Goal: Task Accomplishment & Management: Manage account settings

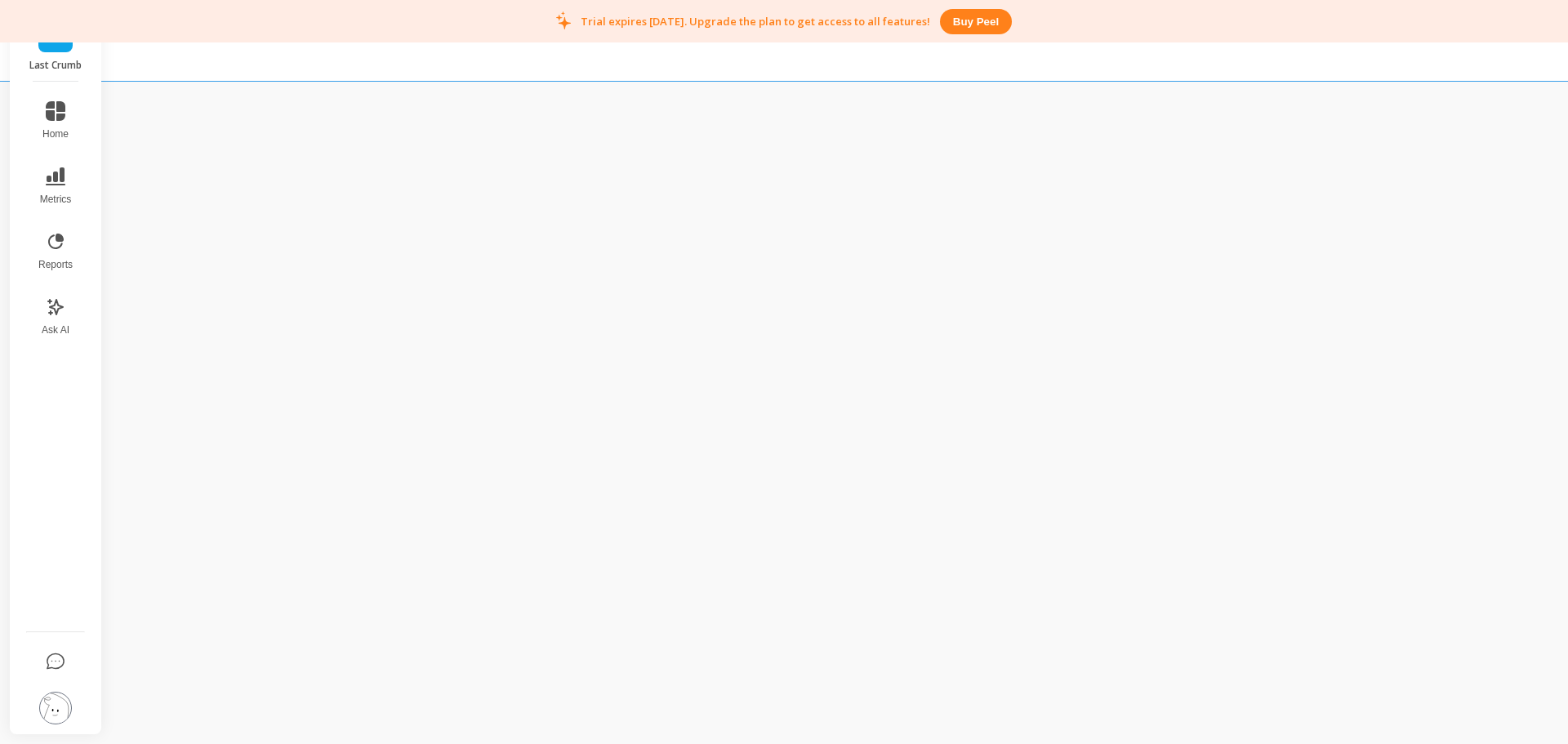
click at [48, 59] on p "Last Crumb" at bounding box center [56, 65] width 60 height 13
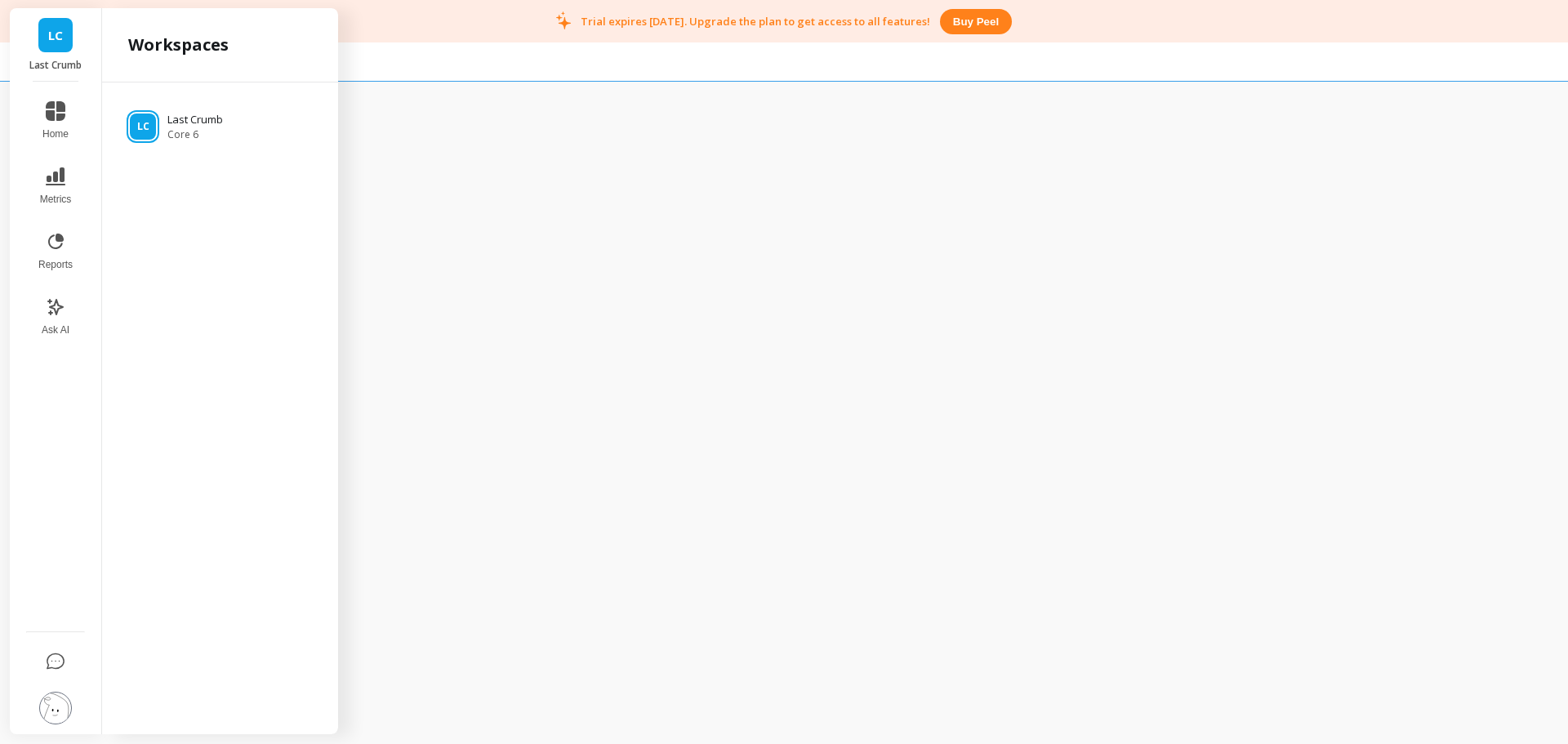
click at [468, 60] on div at bounding box center [784, 40] width 1568 height 81
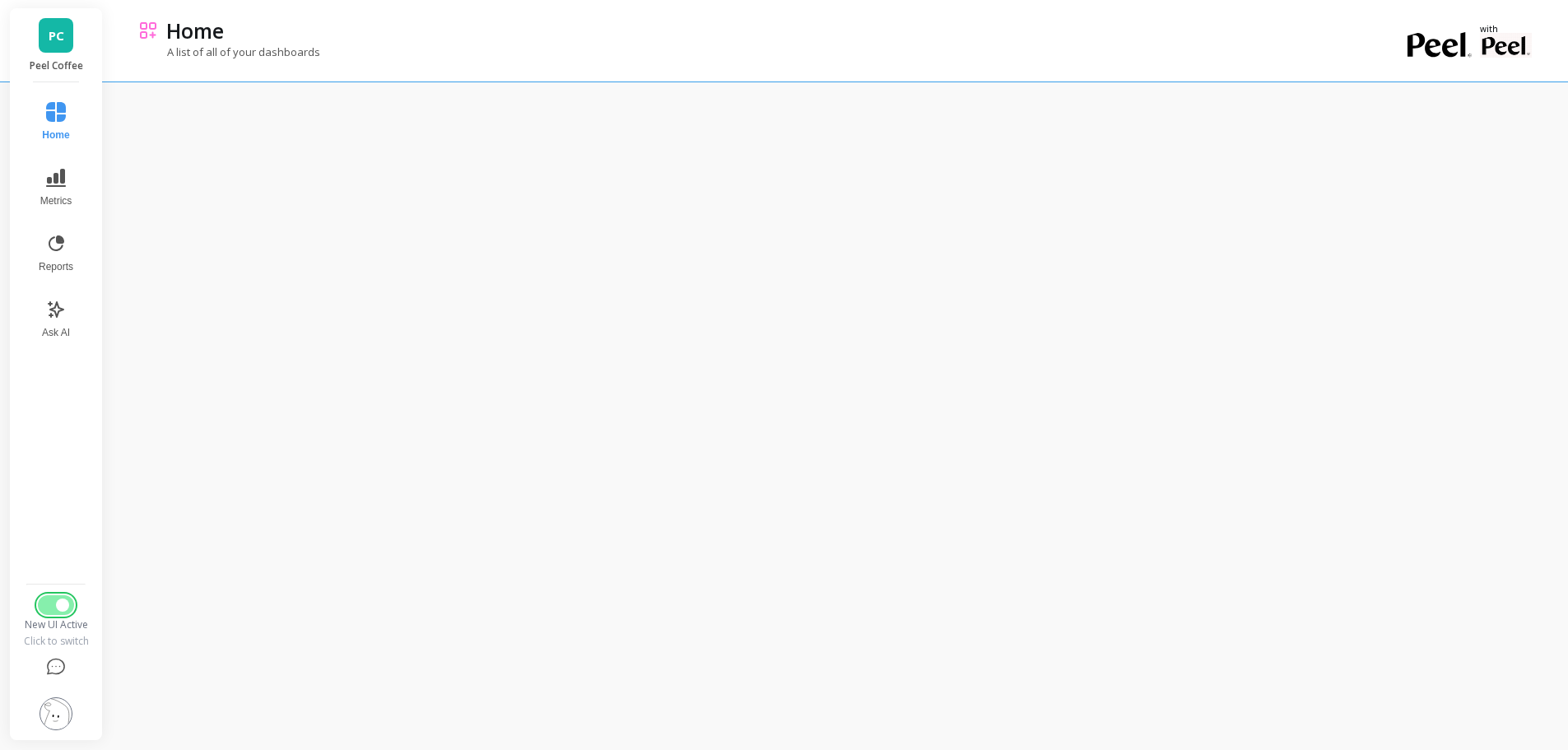
click at [60, 606] on span "Switch to Legacy UI" at bounding box center [62, 605] width 13 height 13
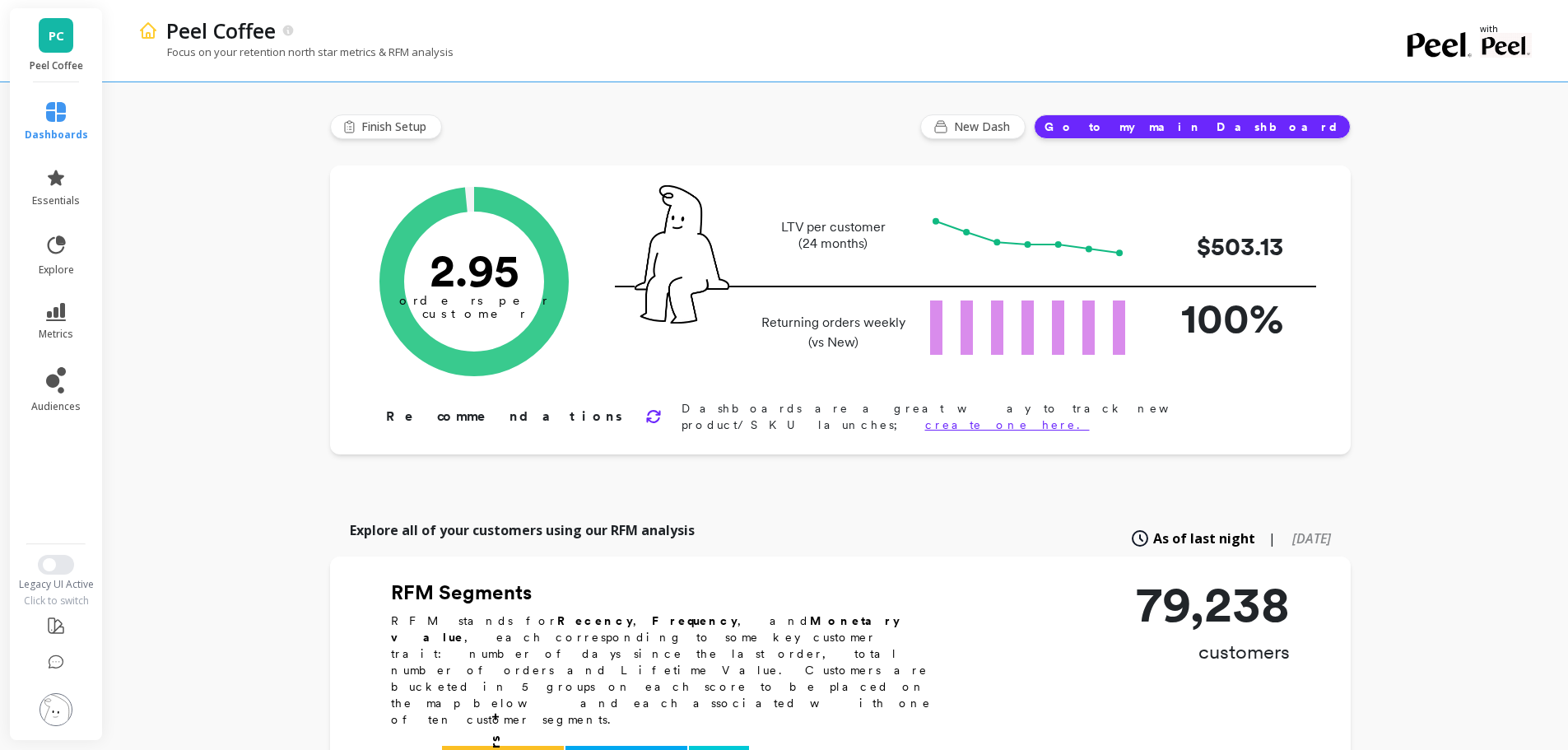
click at [63, 723] on img at bounding box center [56, 710] width 33 height 33
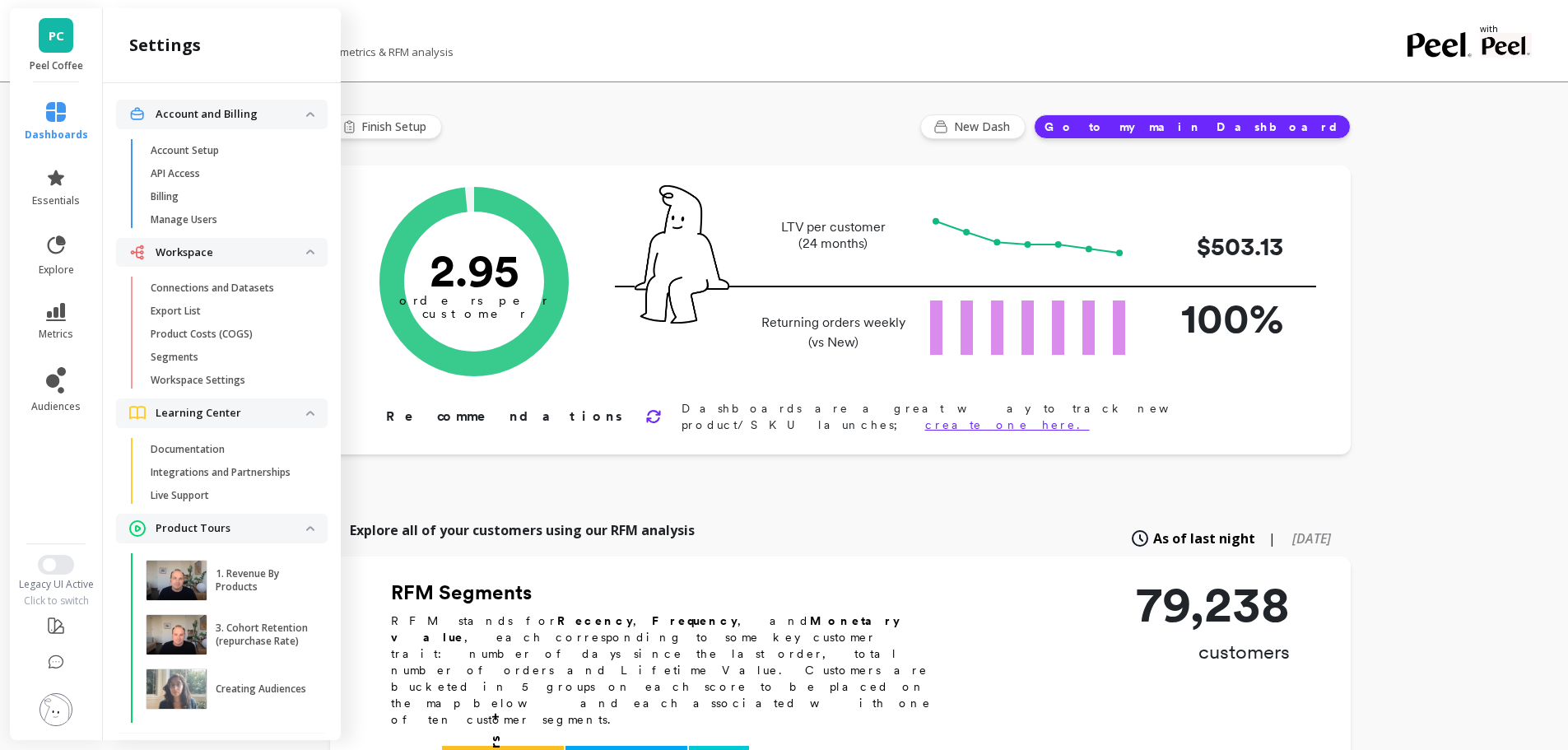
click at [530, 28] on div "Peel Coffee" at bounding box center [779, 30] width 1242 height 28
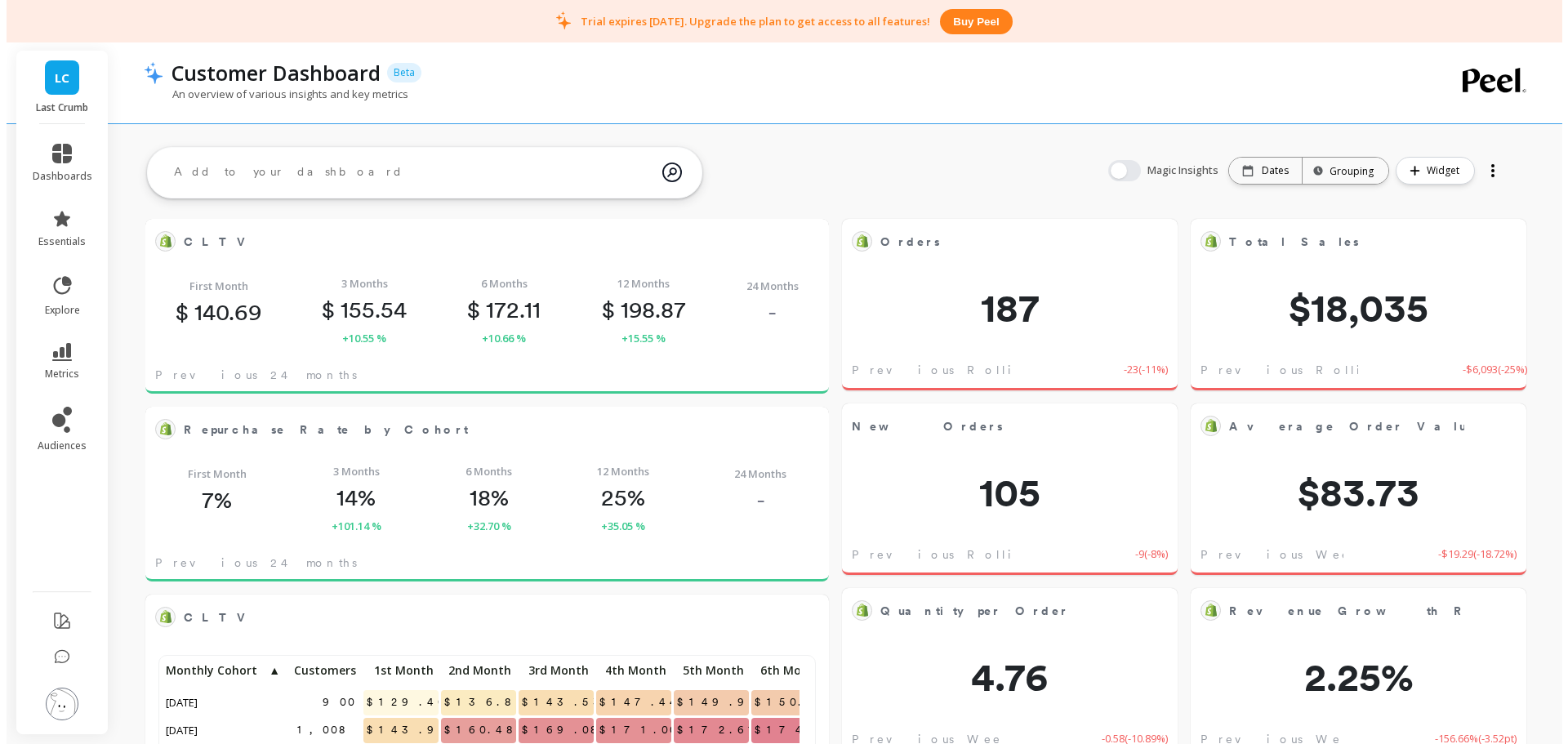
scroll to position [437, 625]
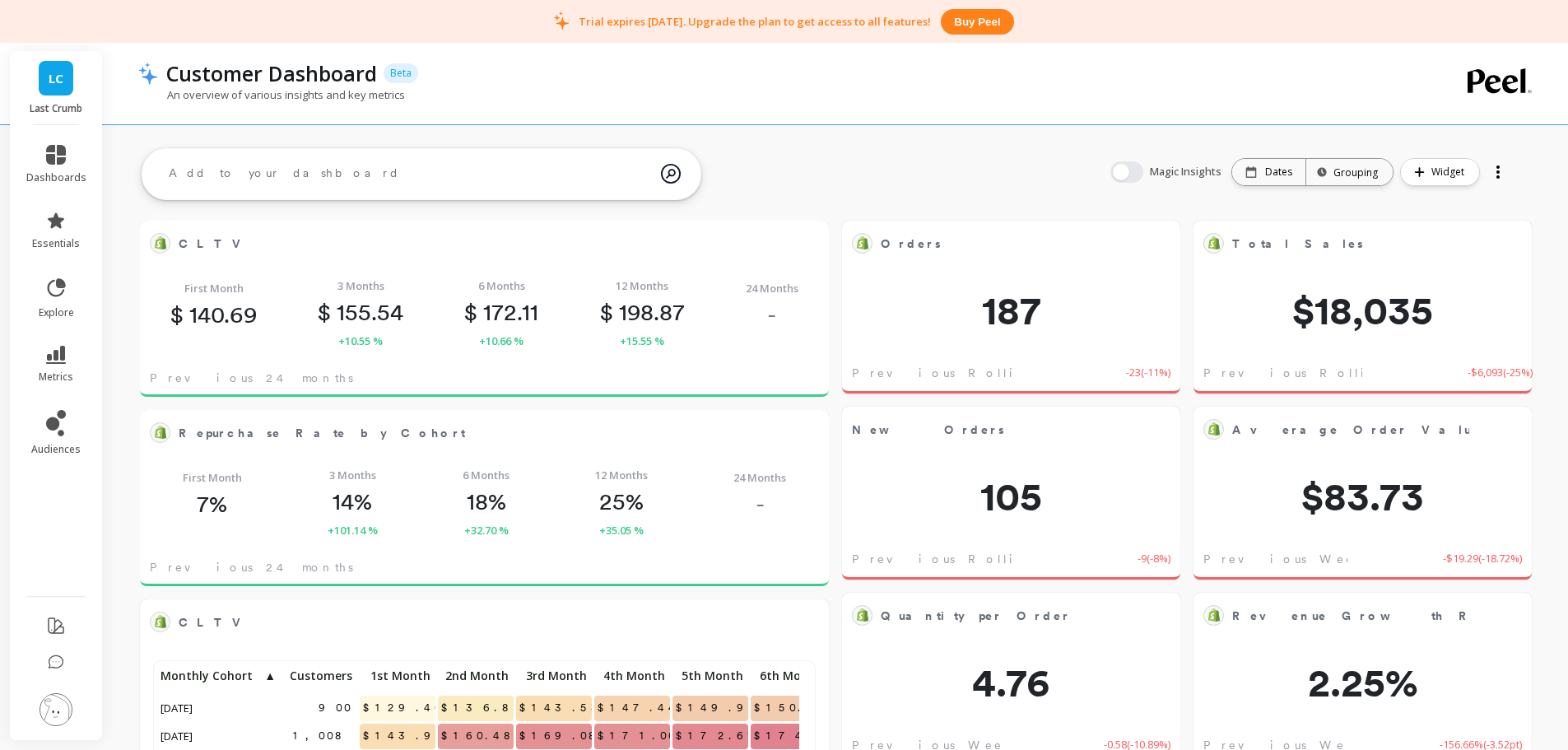
click at [52, 712] on img at bounding box center [56, 710] width 33 height 33
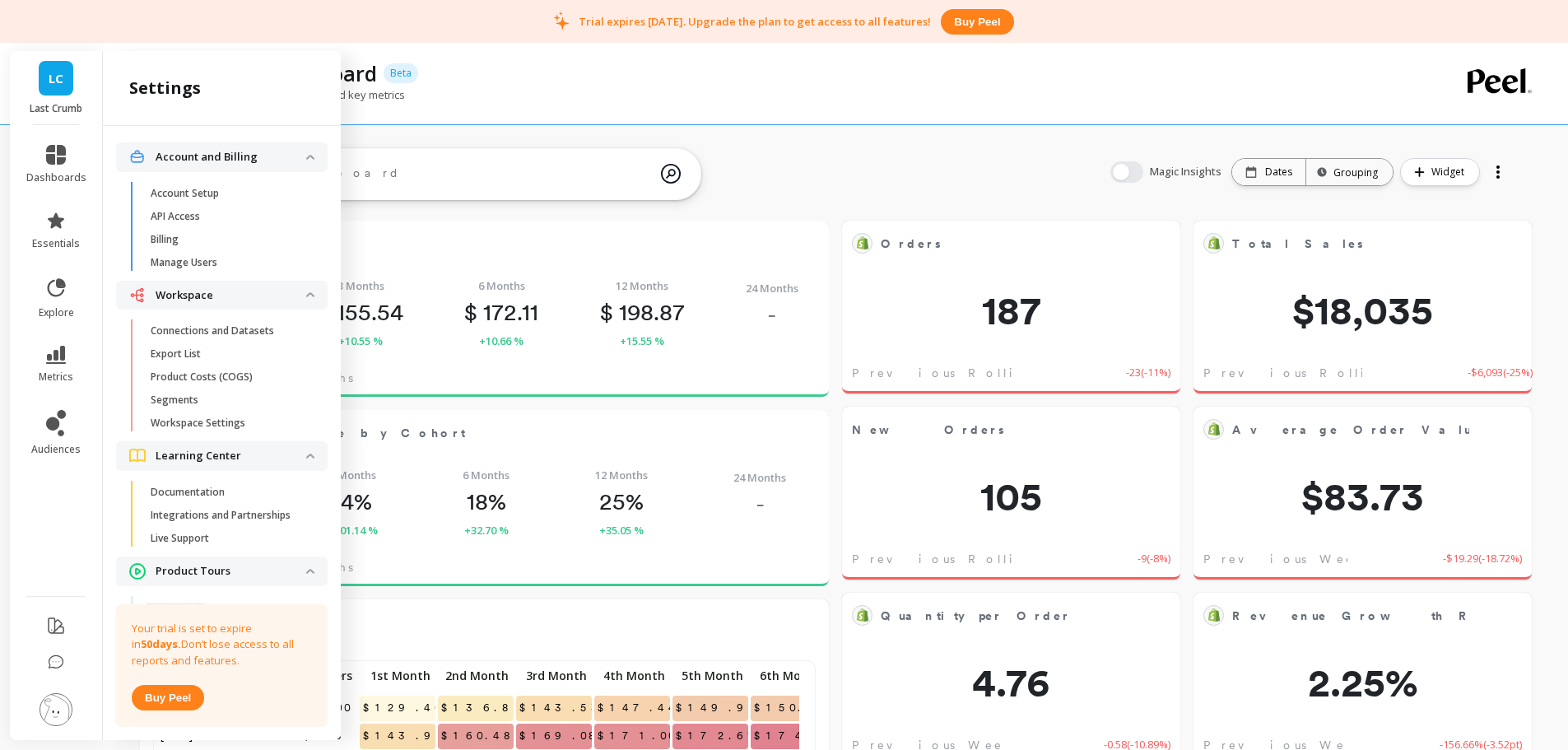
click at [199, 243] on span "Billing" at bounding box center [229, 239] width 157 height 13
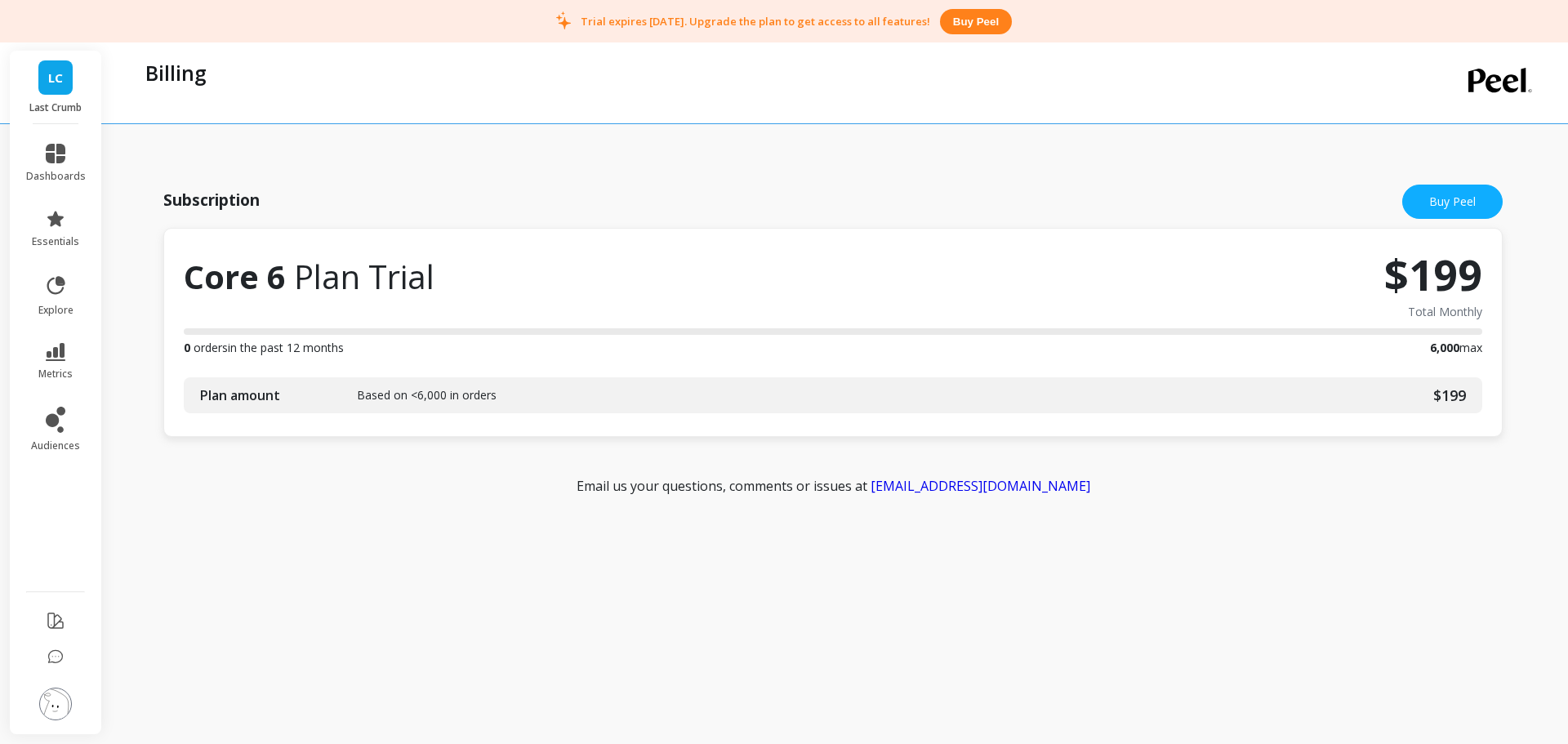
click at [60, 699] on img at bounding box center [56, 705] width 33 height 33
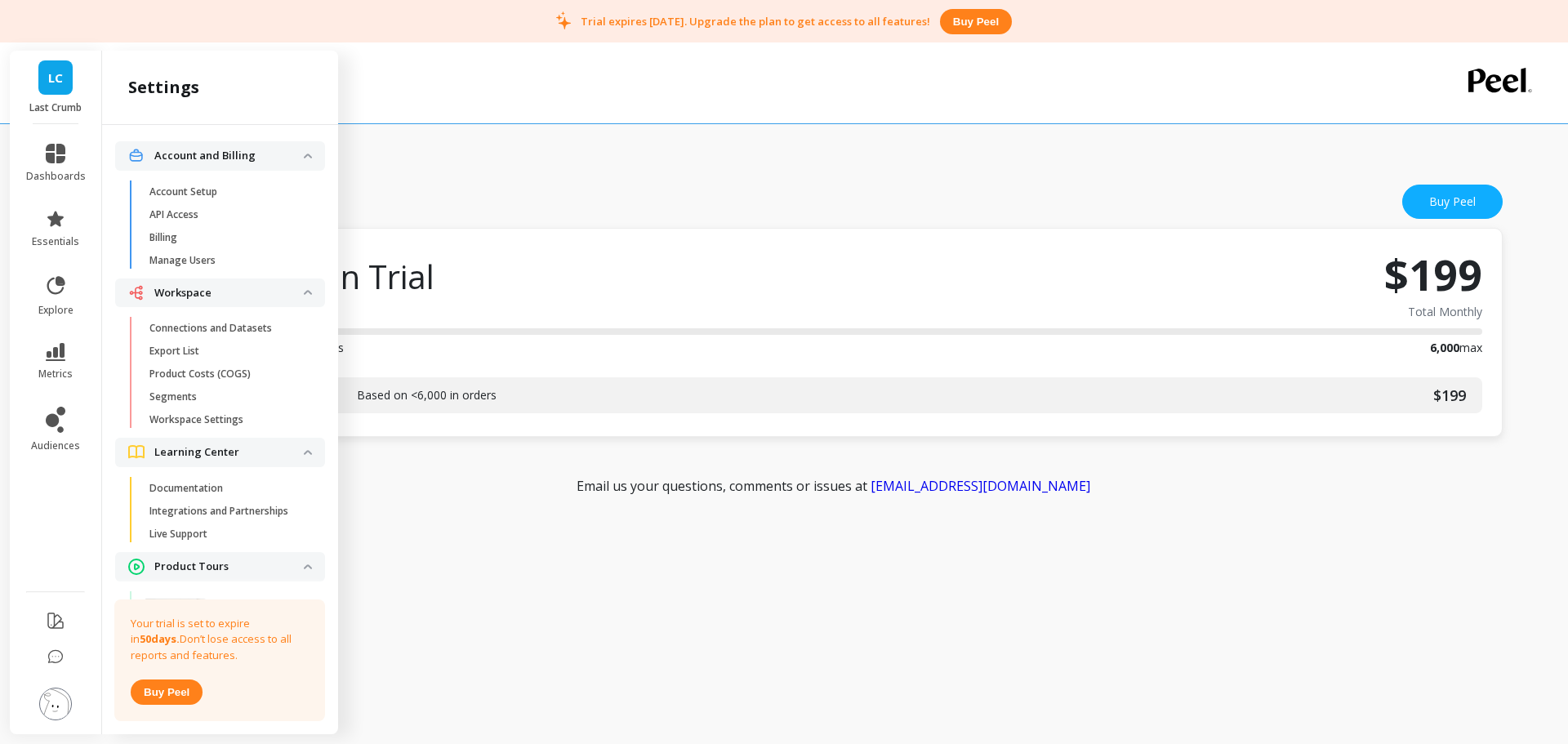
click at [227, 327] on p "Connections and Datasets" at bounding box center [211, 328] width 122 height 13
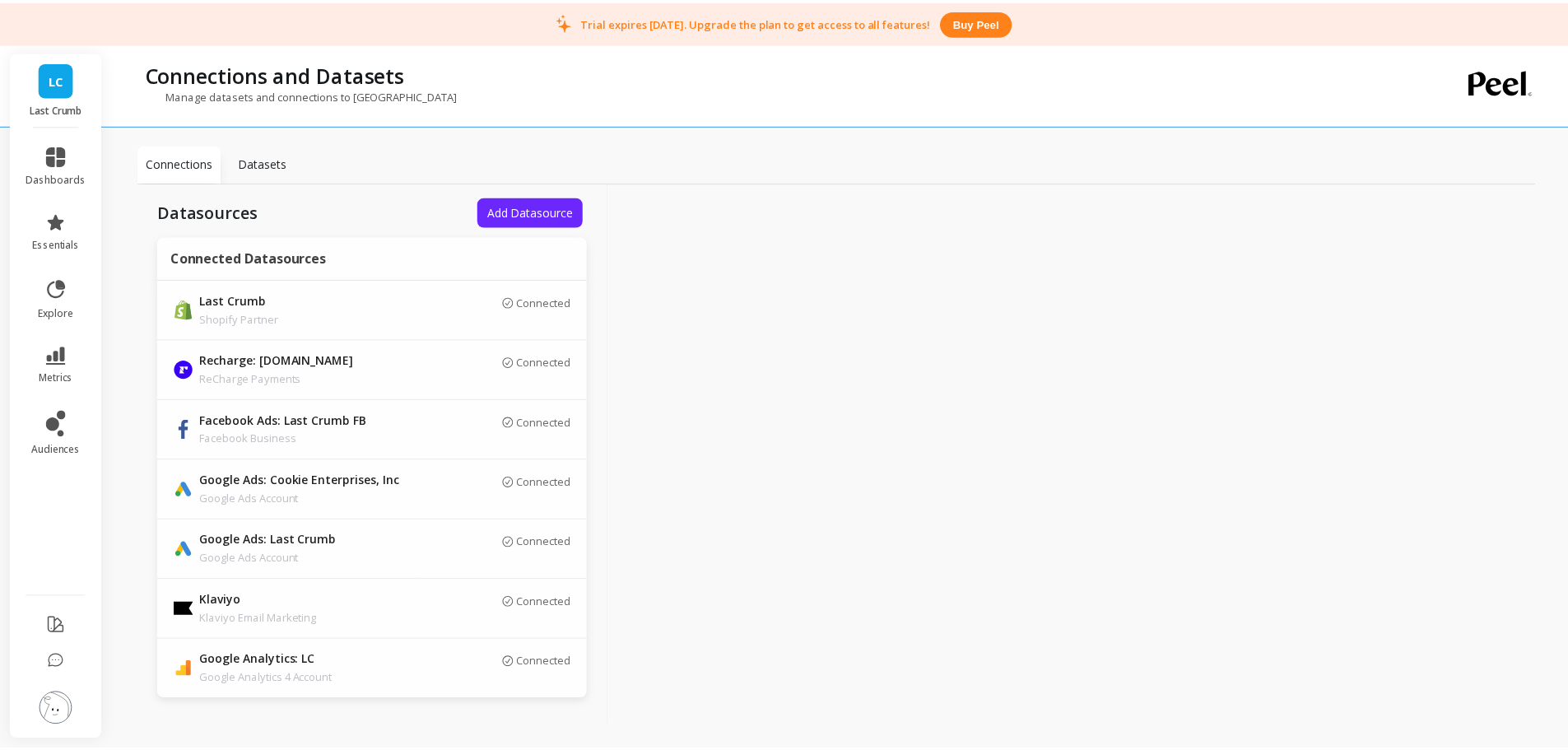
scroll to position [16, 0]
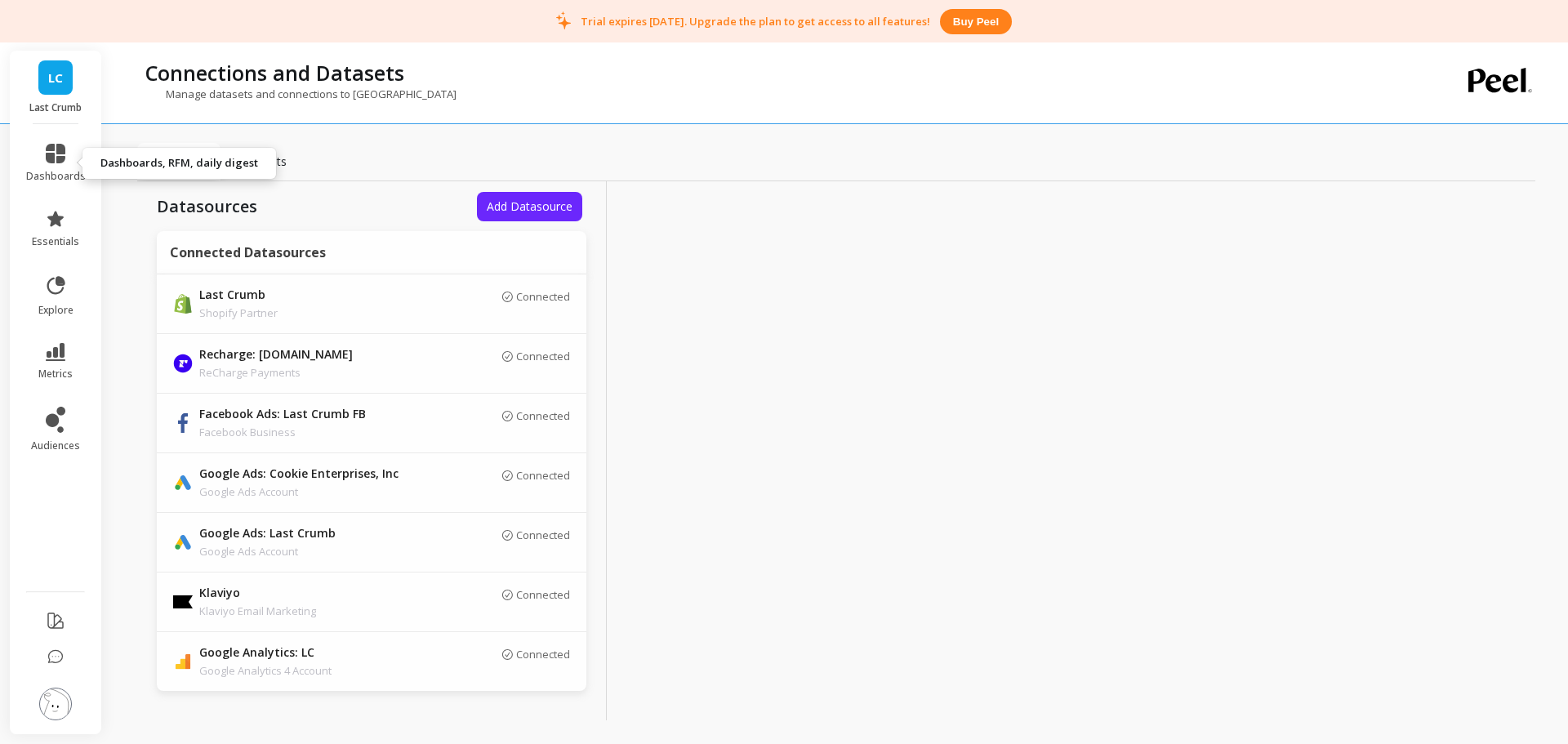
click at [57, 155] on icon at bounding box center [55, 153] width 20 height 20
click at [735, 135] on div "Connections Datasets Datasources Add Datasource Connected Datasources Last Crum…" at bounding box center [836, 366] width 1399 height 707
click at [62, 143] on li "dashboards" at bounding box center [56, 164] width 80 height 59
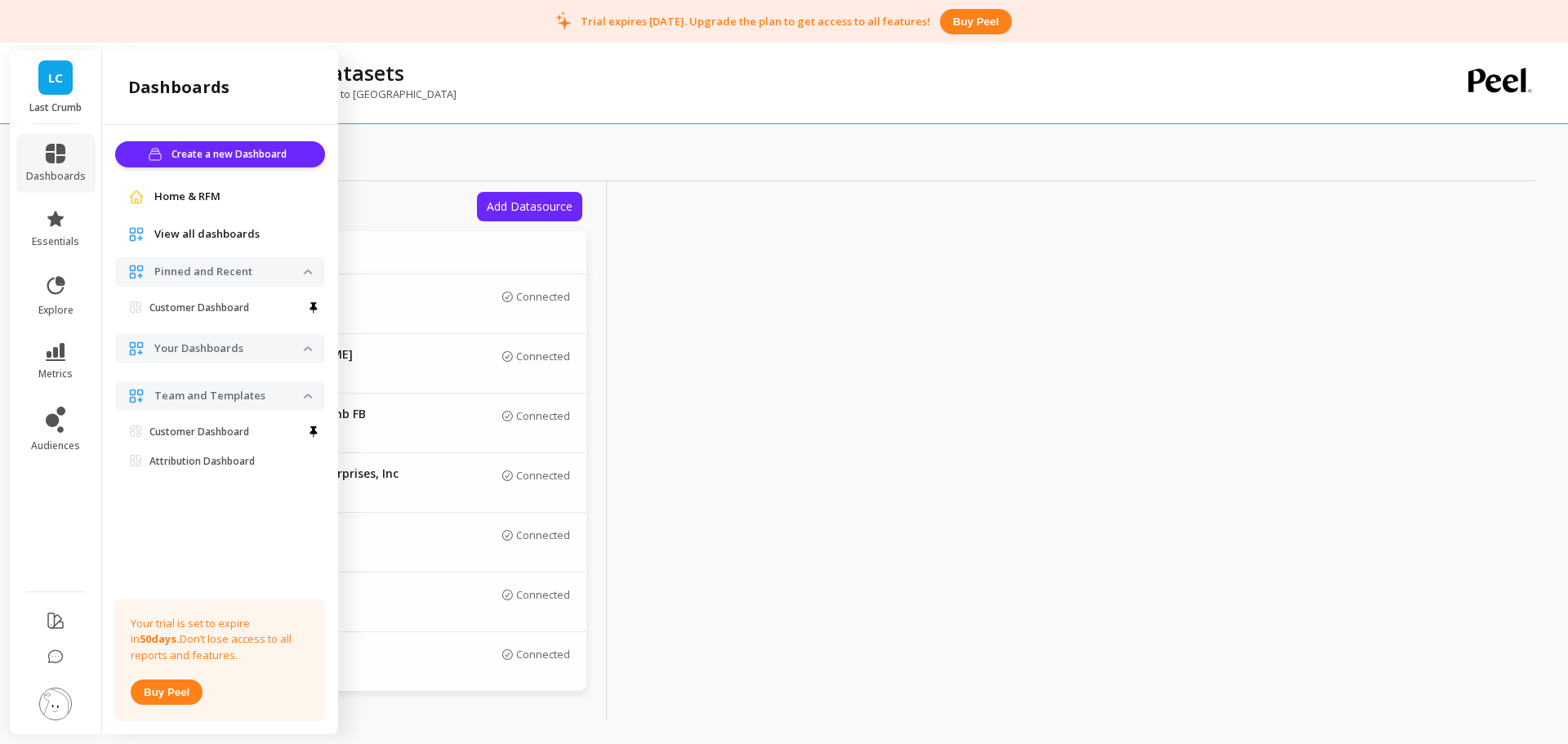
click at [995, 83] on div "Connections and Datasets" at bounding box center [769, 73] width 1264 height 27
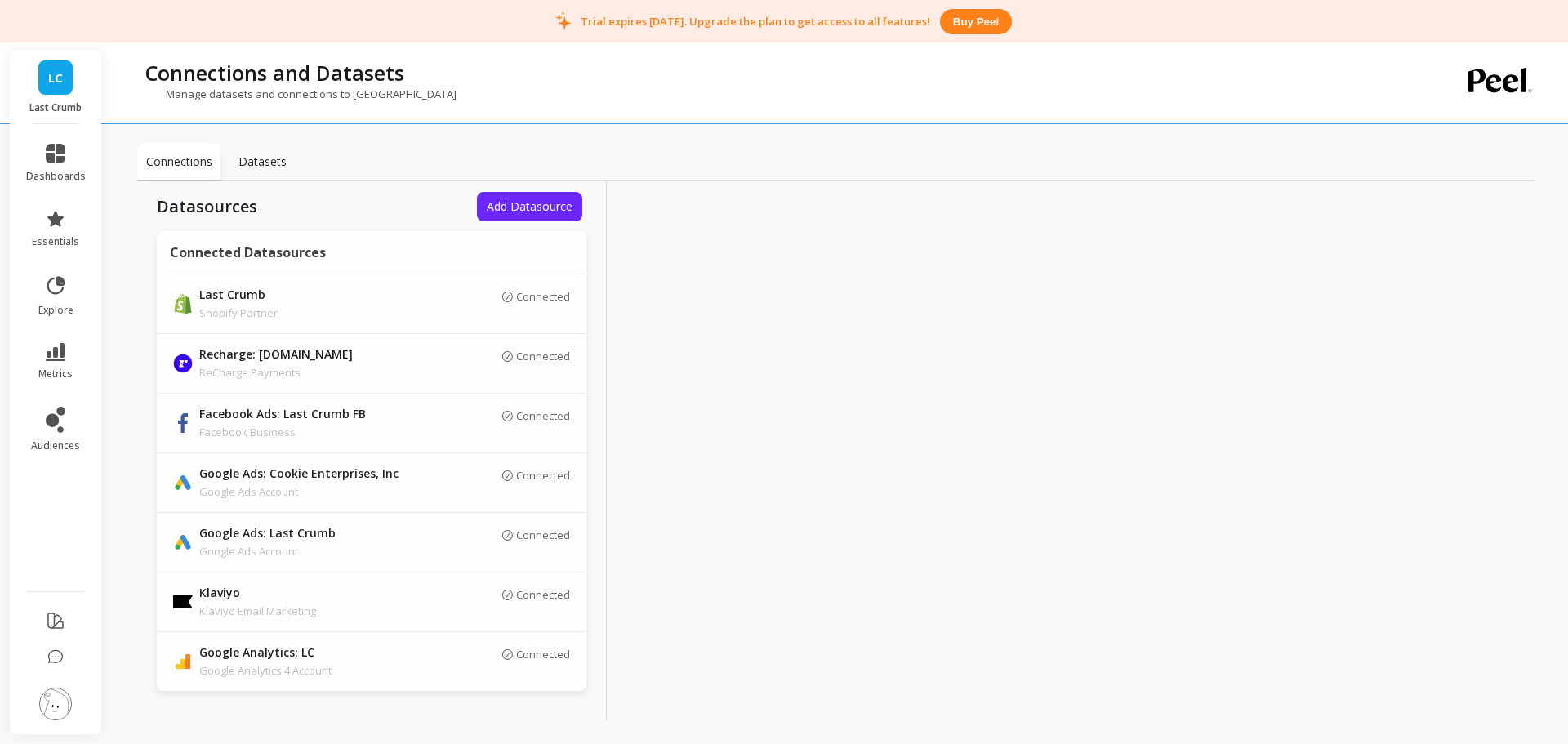
click at [62, 706] on img at bounding box center [56, 705] width 33 height 33
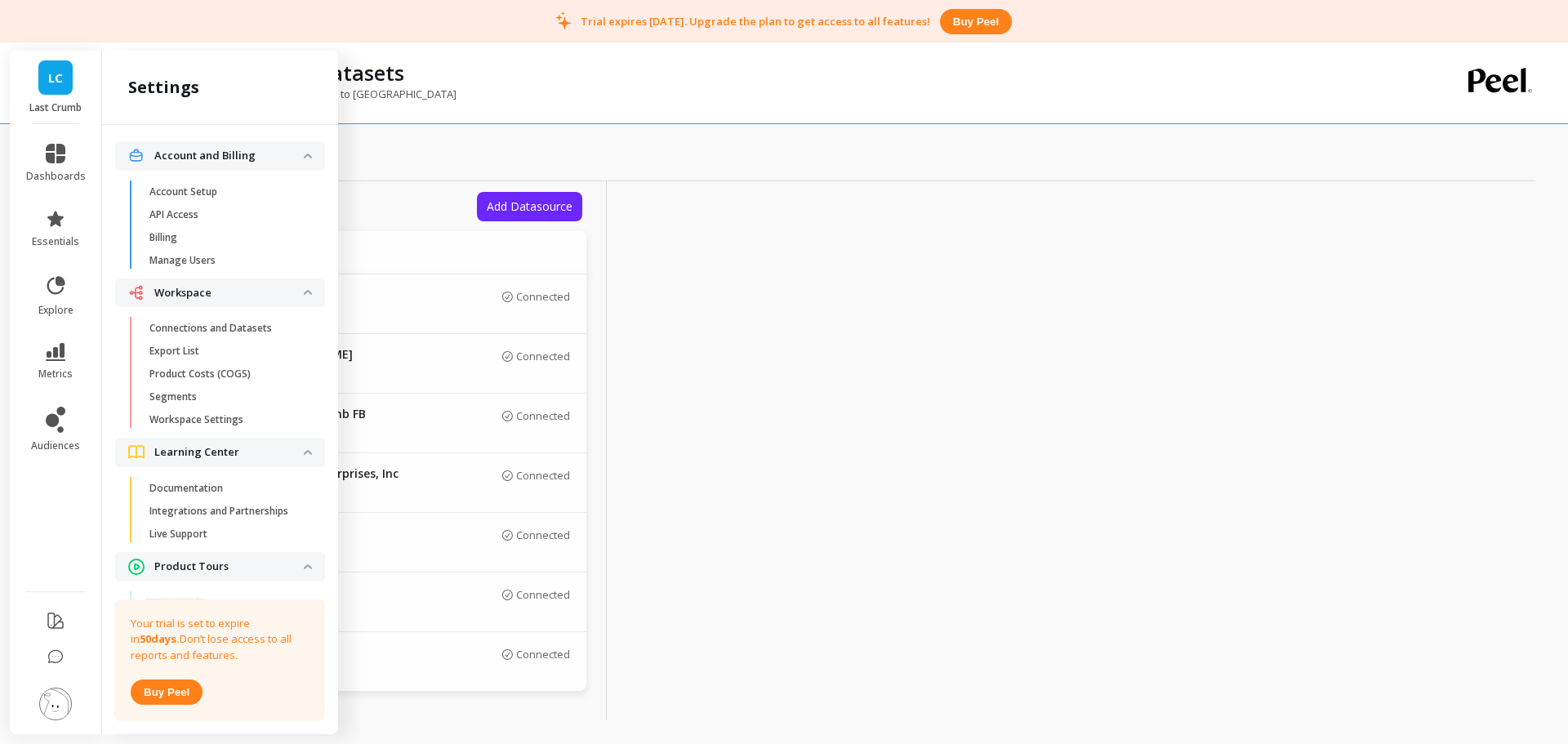
click at [235, 417] on p "Workspace Settings" at bounding box center [197, 420] width 94 height 13
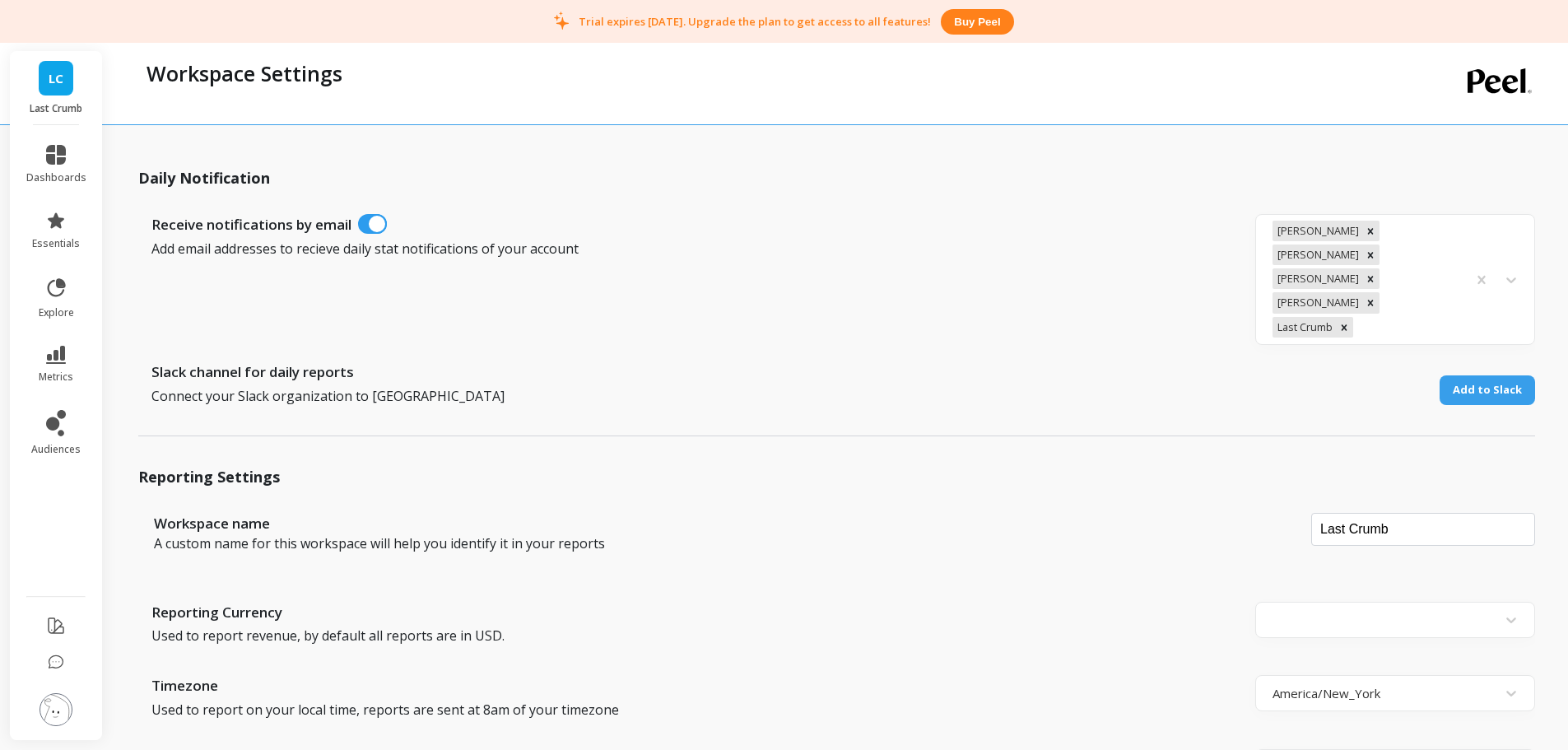
click at [51, 716] on img at bounding box center [56, 710] width 33 height 33
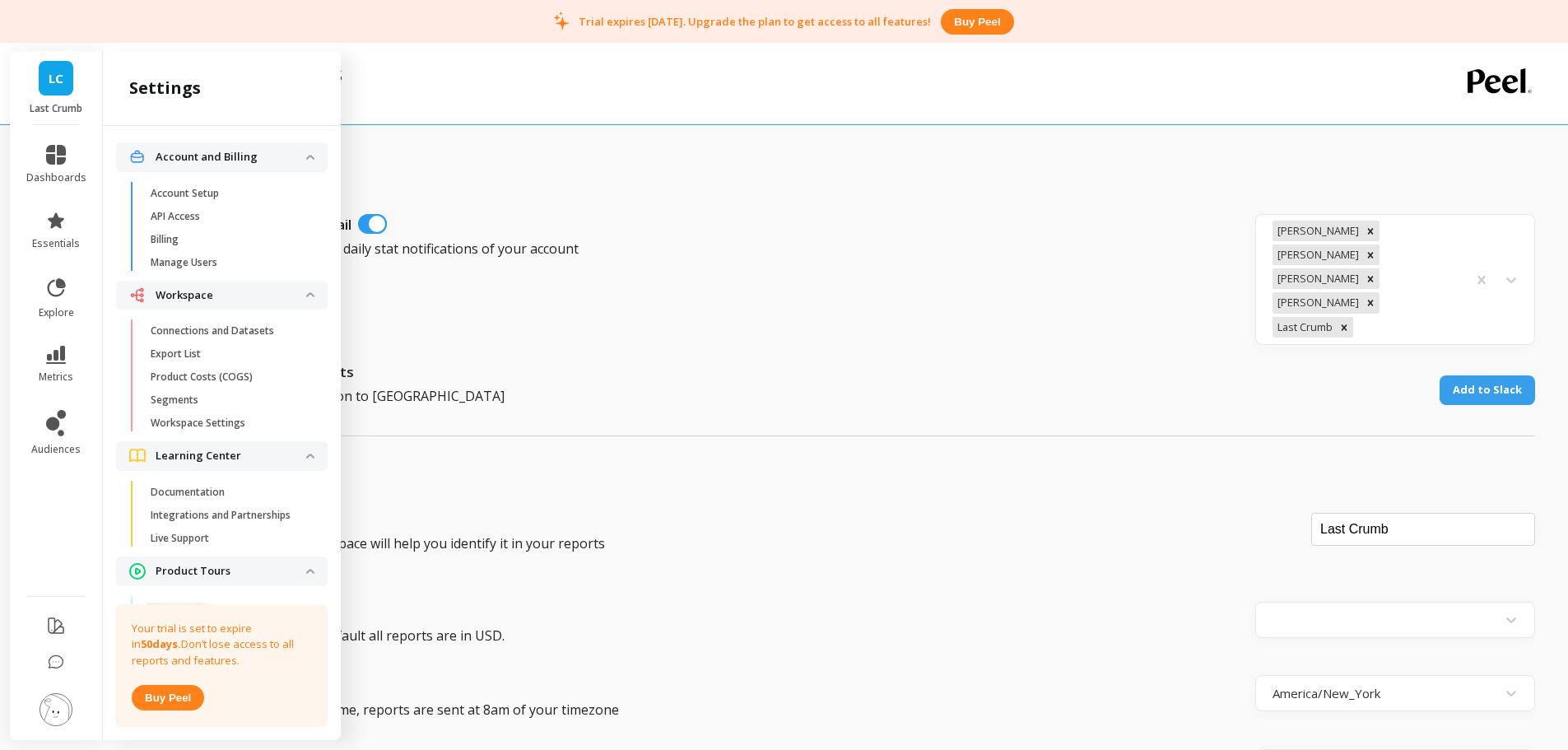
click at [232, 322] on link "Connections and Datasets" at bounding box center [235, 331] width 185 height 23
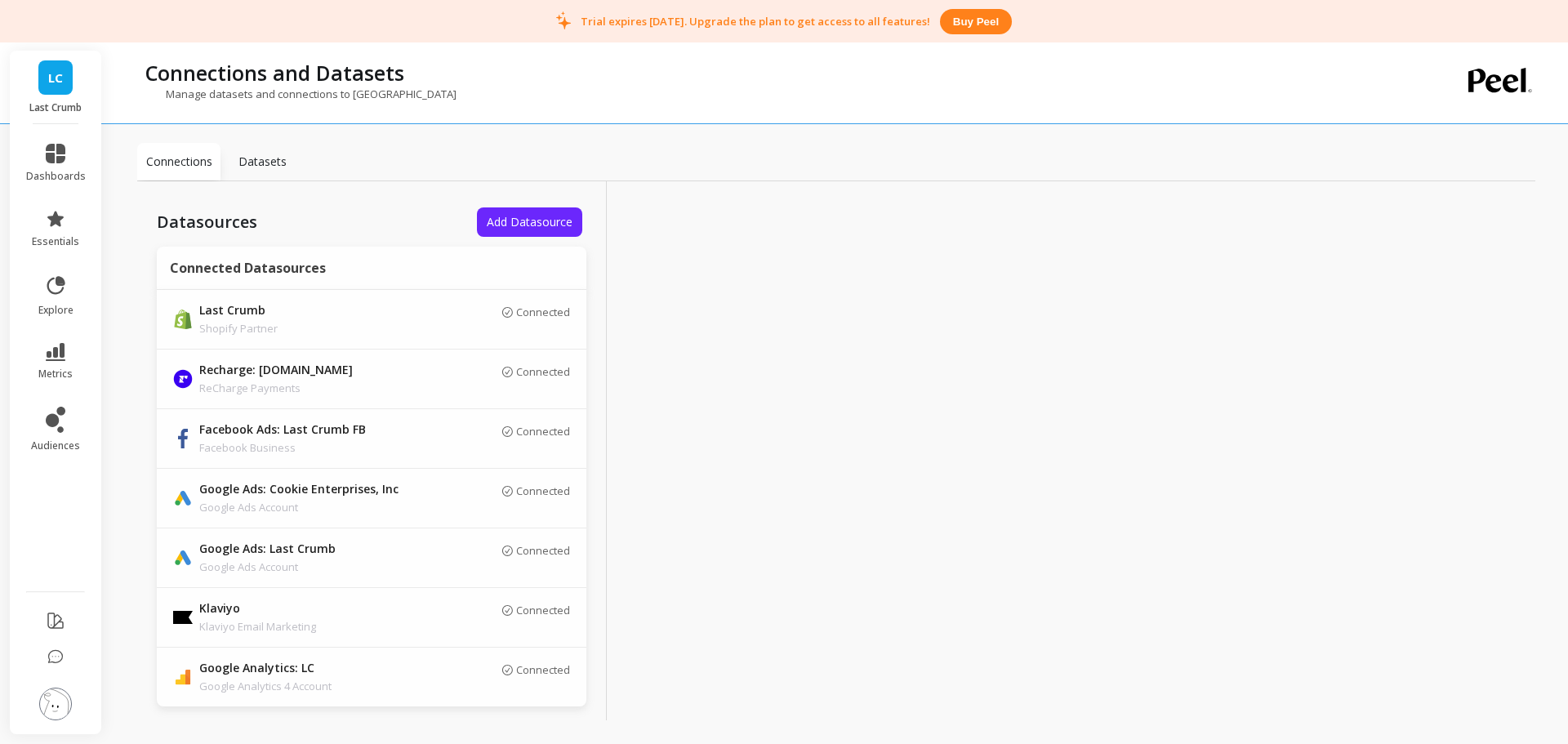
click at [265, 158] on p "Datasets" at bounding box center [263, 161] width 48 height 16
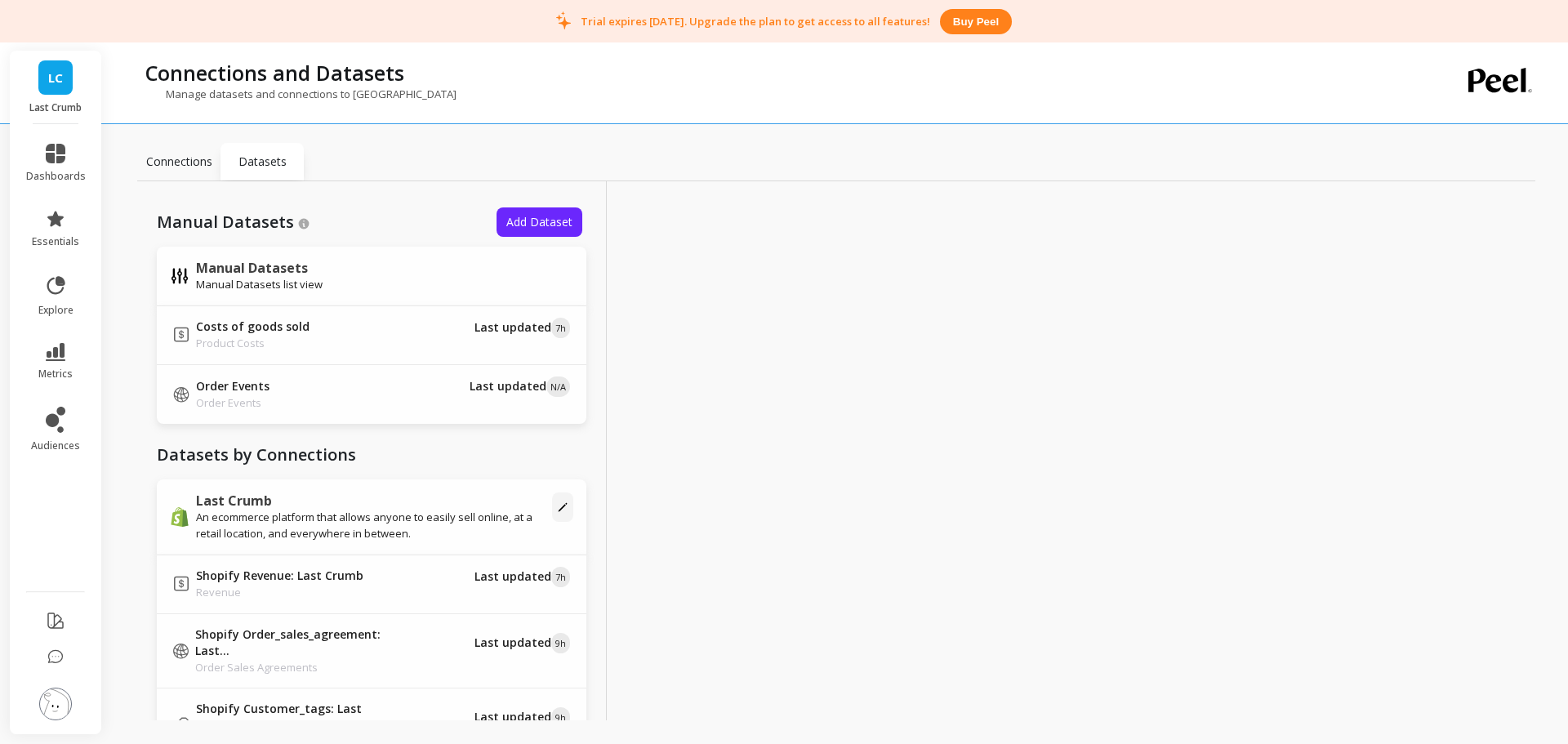
click at [362, 342] on div "Costs of goods sold Product Costs" at bounding box center [285, 335] width 225 height 33
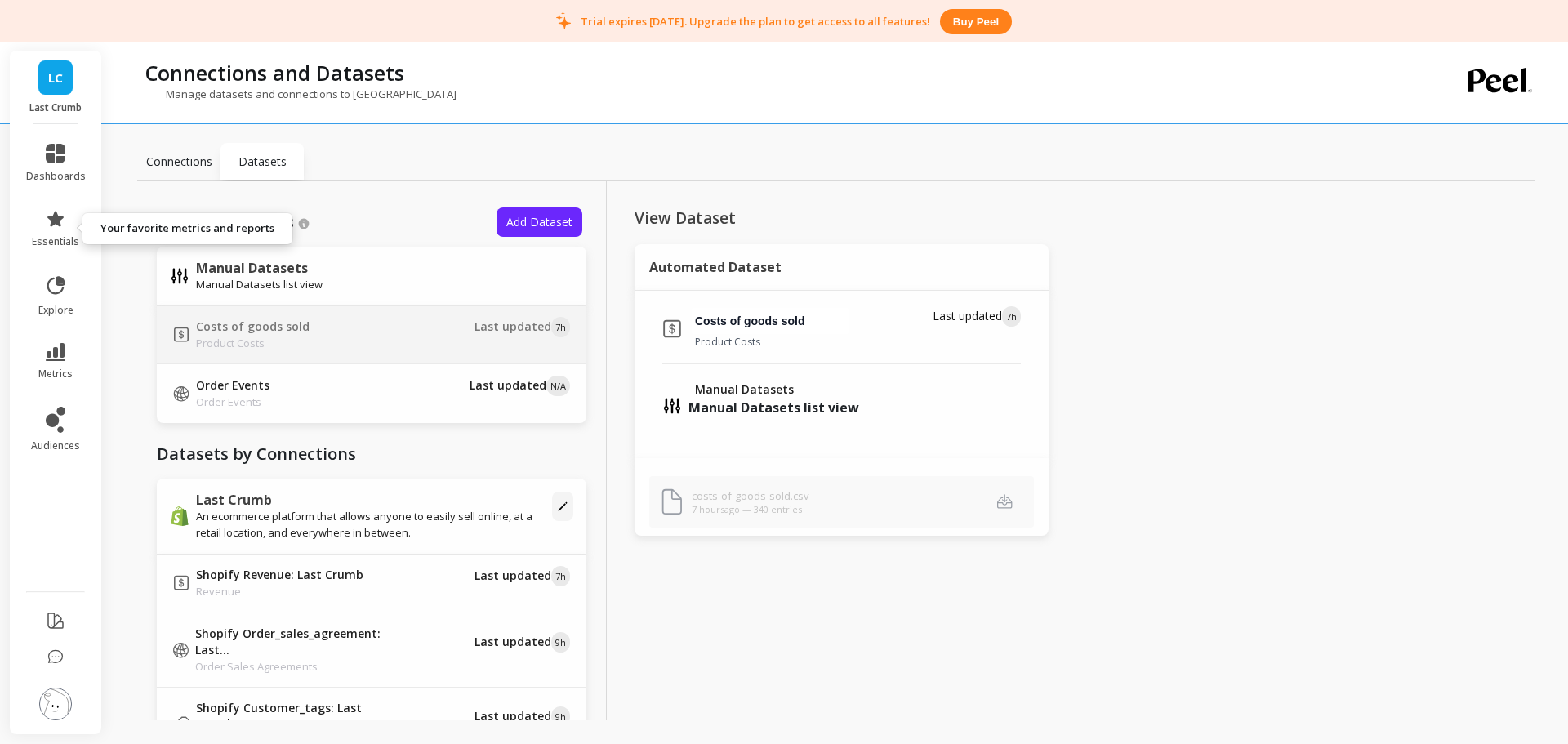
click at [53, 235] on span "essentials" at bounding box center [55, 241] width 47 height 13
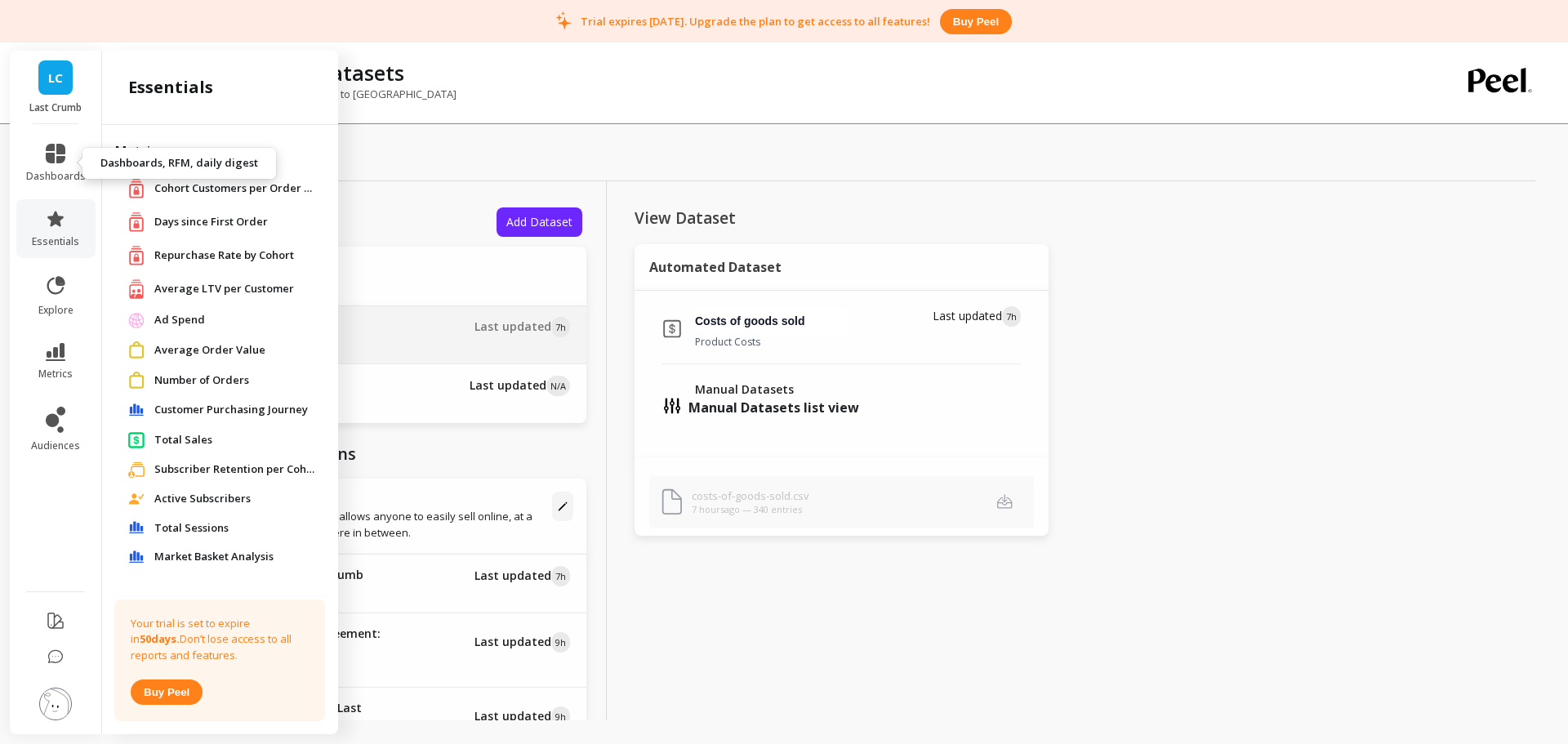
click at [56, 157] on icon at bounding box center [55, 153] width 20 height 20
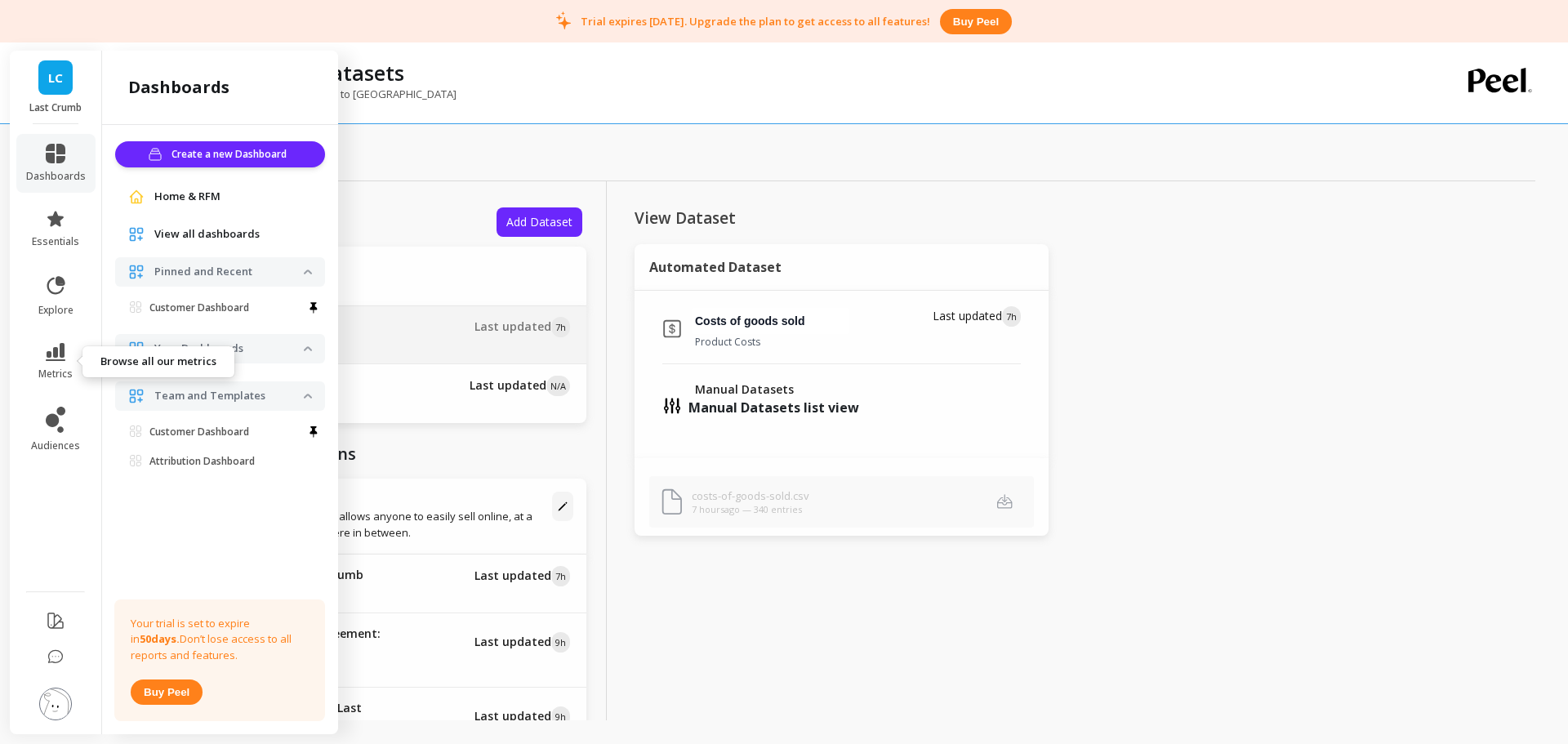
click at [56, 352] on icon at bounding box center [55, 352] width 20 height 18
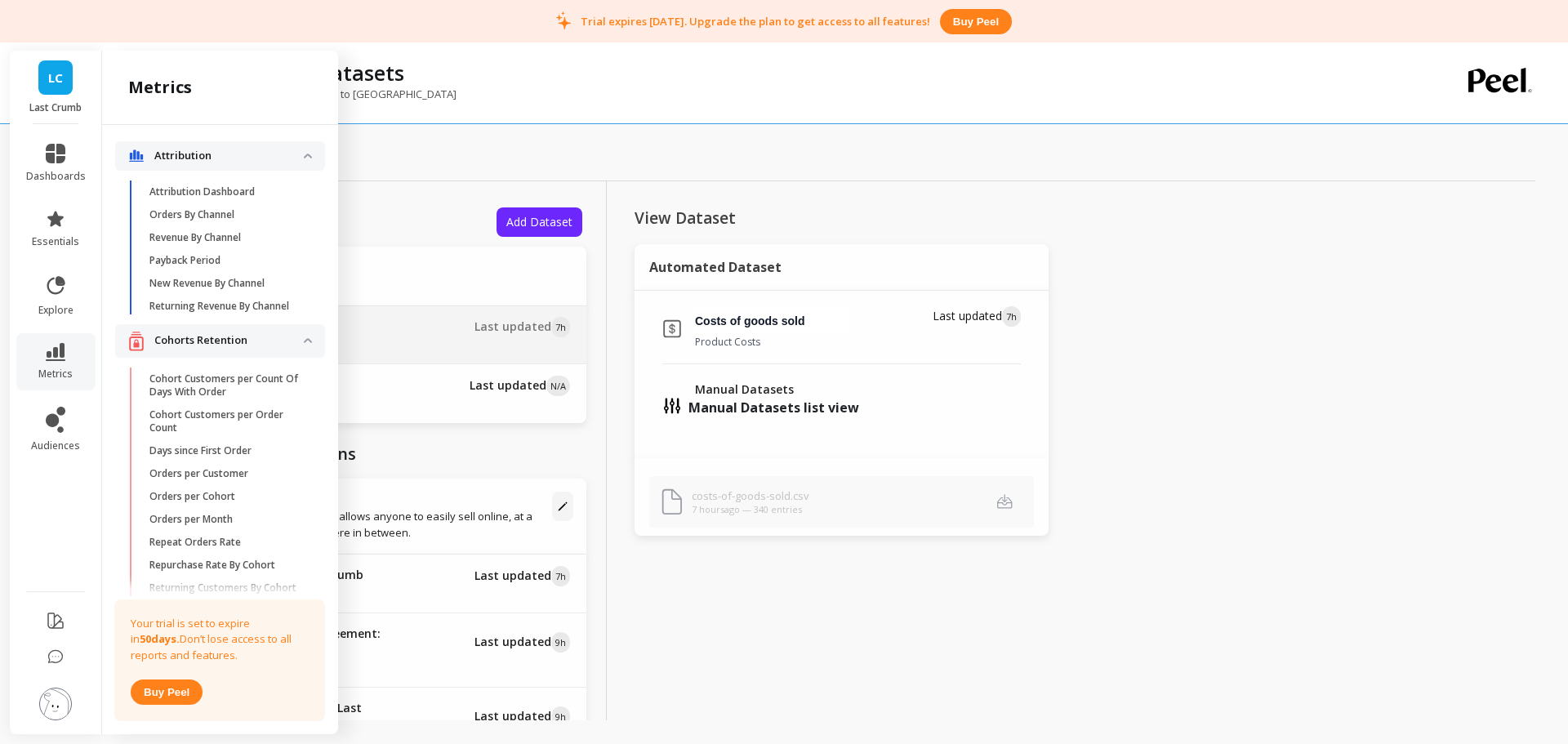
scroll to position [1569, 0]
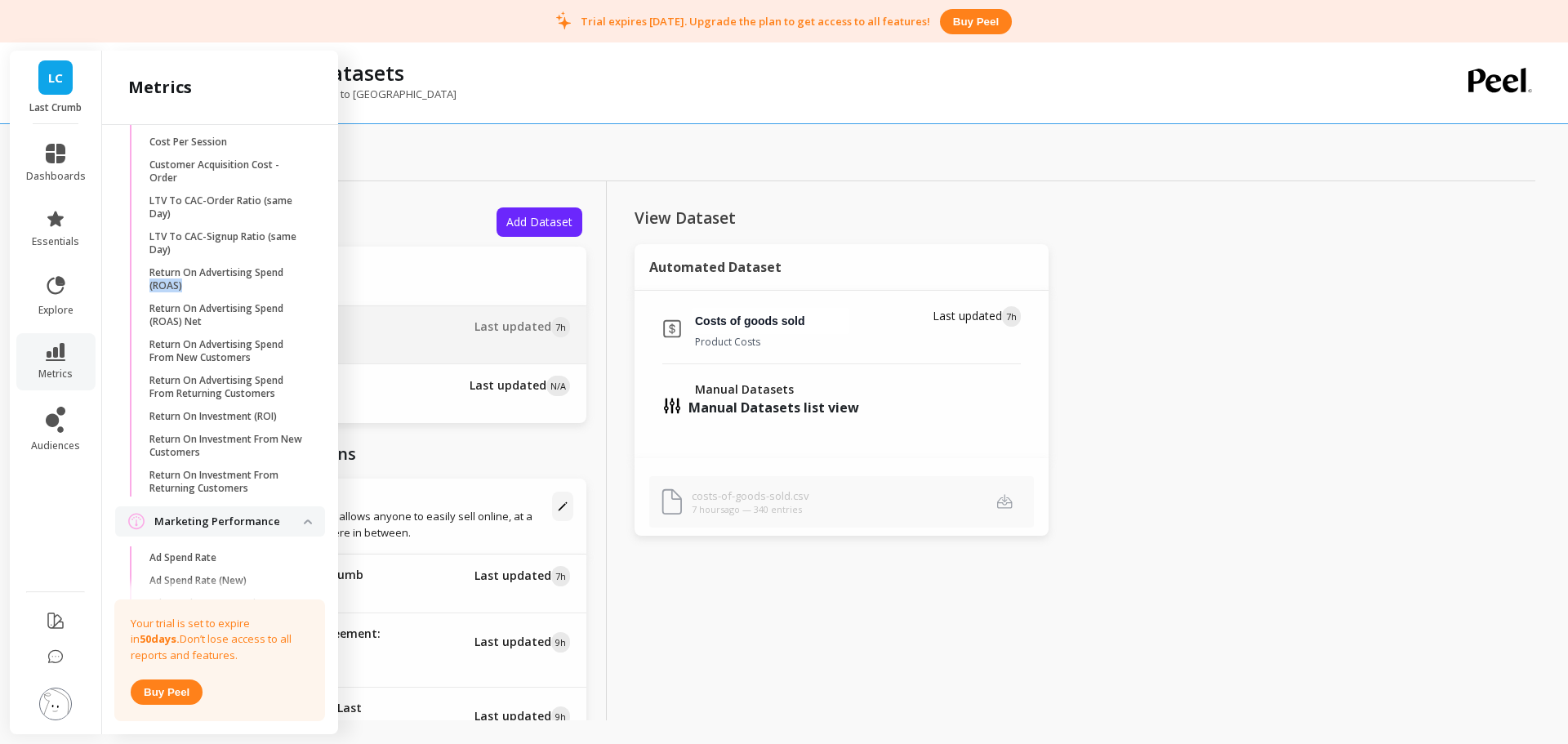
drag, startPoint x: 324, startPoint y: 302, endPoint x: 330, endPoint y: 312, distance: 11.7
click at [330, 312] on div "Attribution Attribution Dashboard Orders By Channel Revenue By Channel Payback …" at bounding box center [220, 426] width 236 height 603
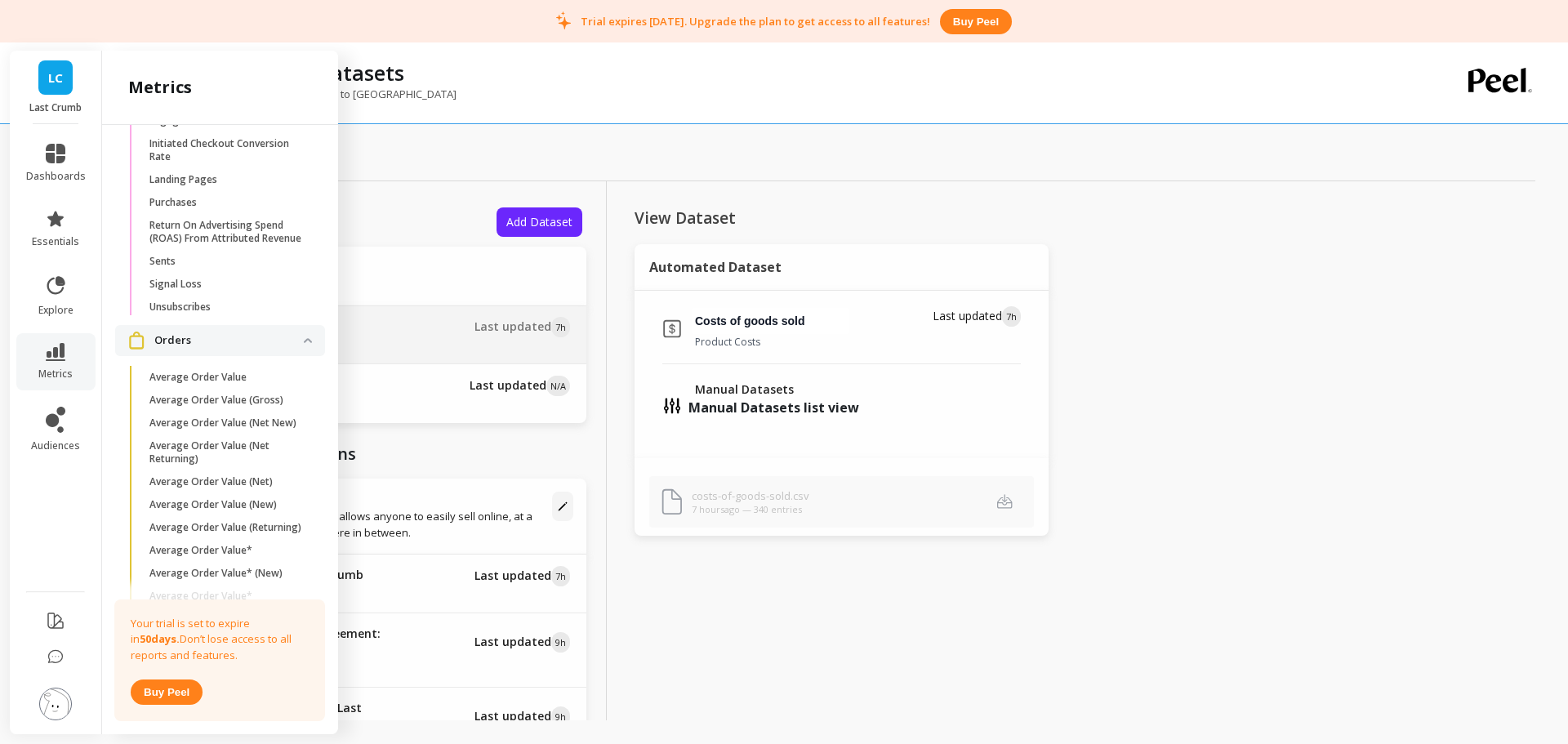
scroll to position [3167, 0]
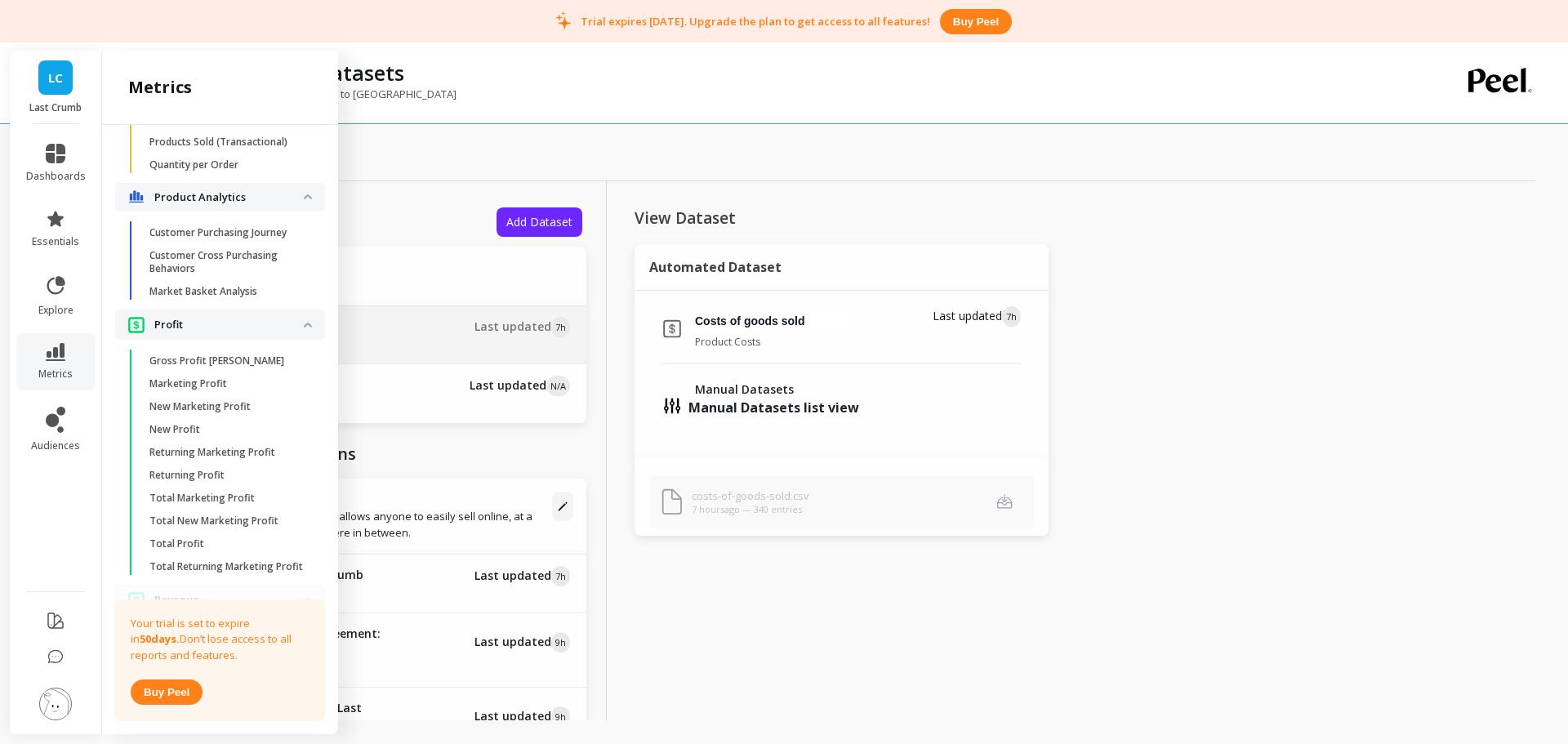
click at [247, 367] on span "Gross Profit [PERSON_NAME]" at bounding box center [228, 360] width 156 height 13
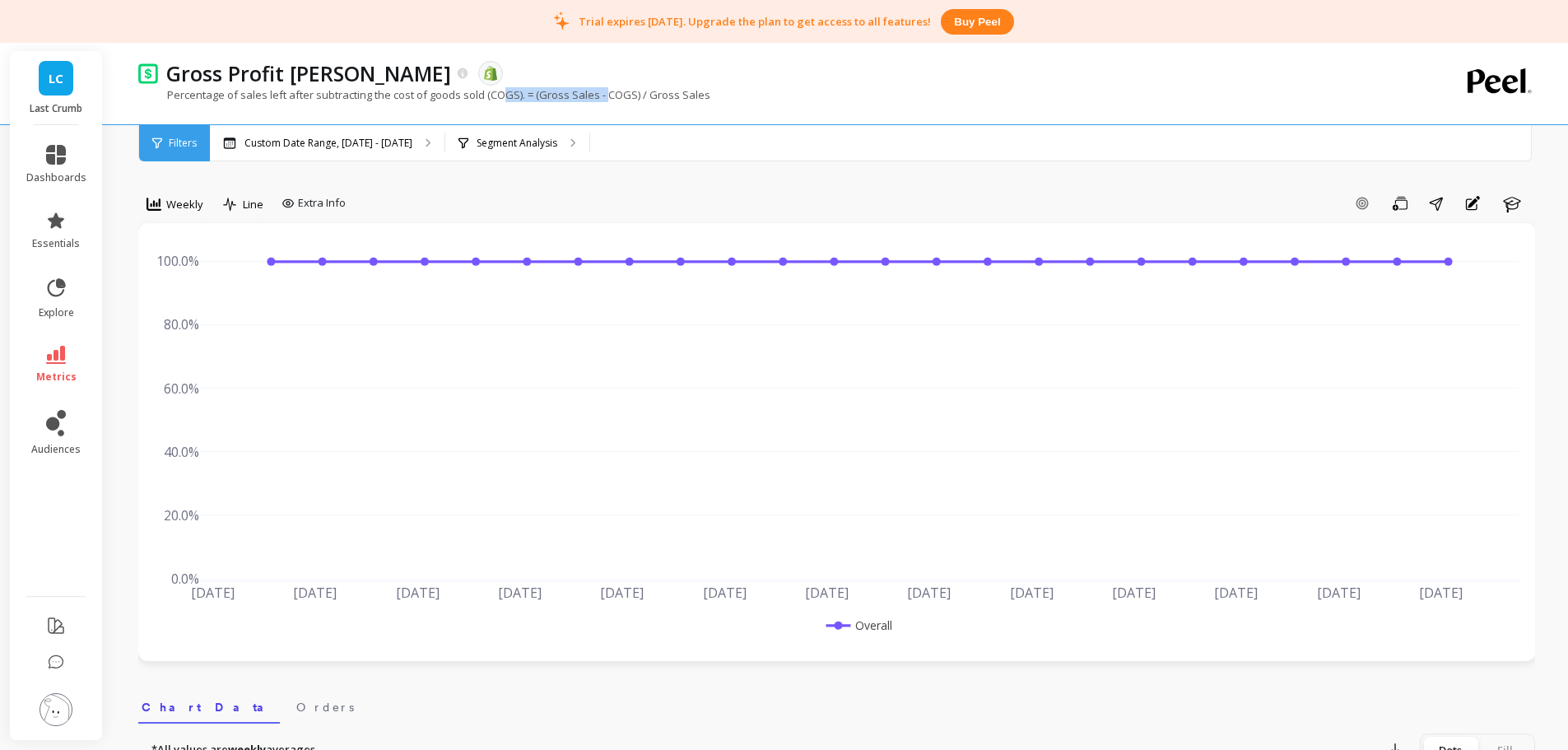
drag, startPoint x: 504, startPoint y: 98, endPoint x: 604, endPoint y: 98, distance: 100.0
click at [604, 98] on p "Percentage of sales left after subtracting the cost of goods sold (COGS). = (Gr…" at bounding box center [423, 94] width 572 height 15
click at [360, 136] on p "Custom Date Range, [DATE] - [DATE]" at bounding box center [328, 142] width 168 height 13
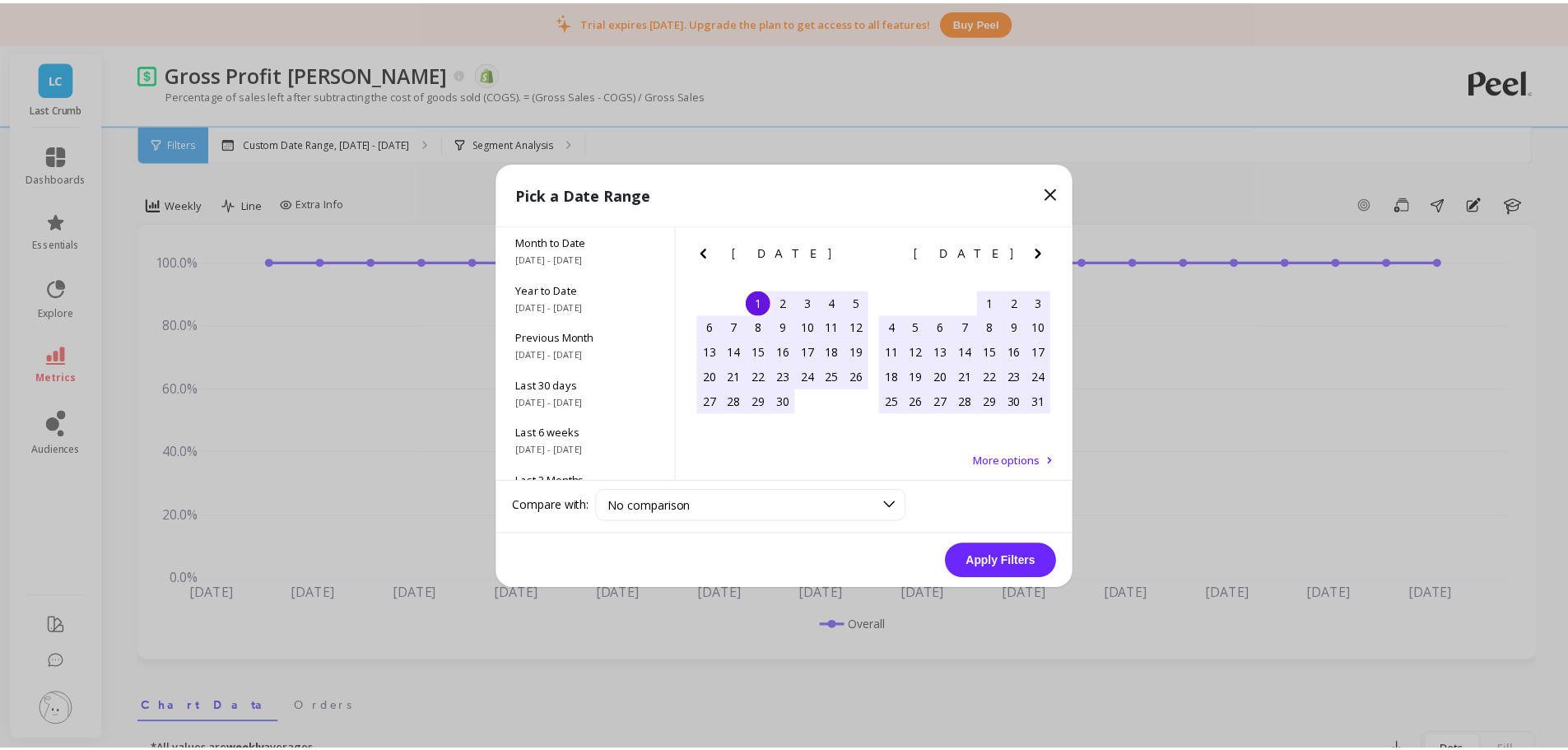
scroll to position [224, 0]
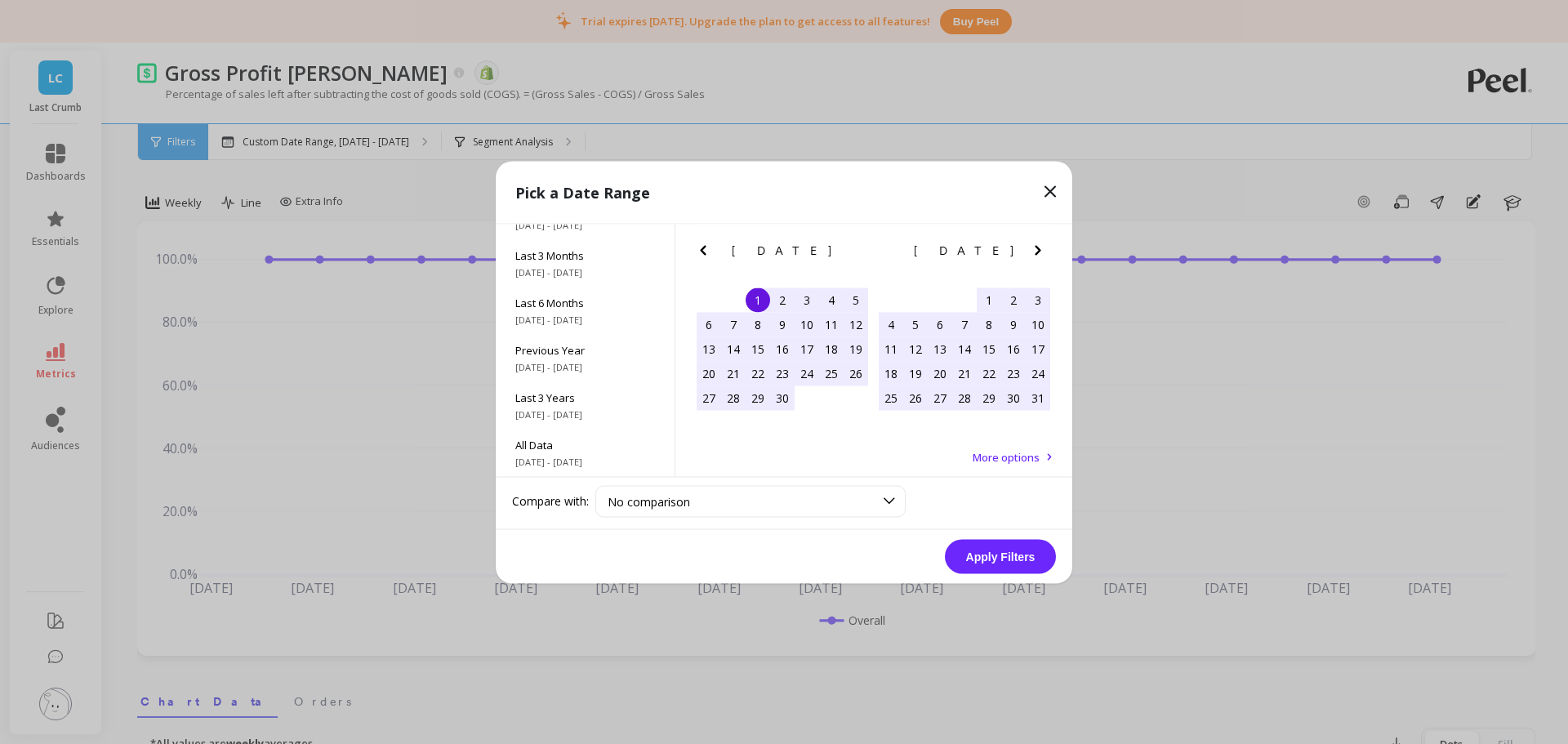
click at [1050, 187] on icon at bounding box center [1050, 191] width 20 height 20
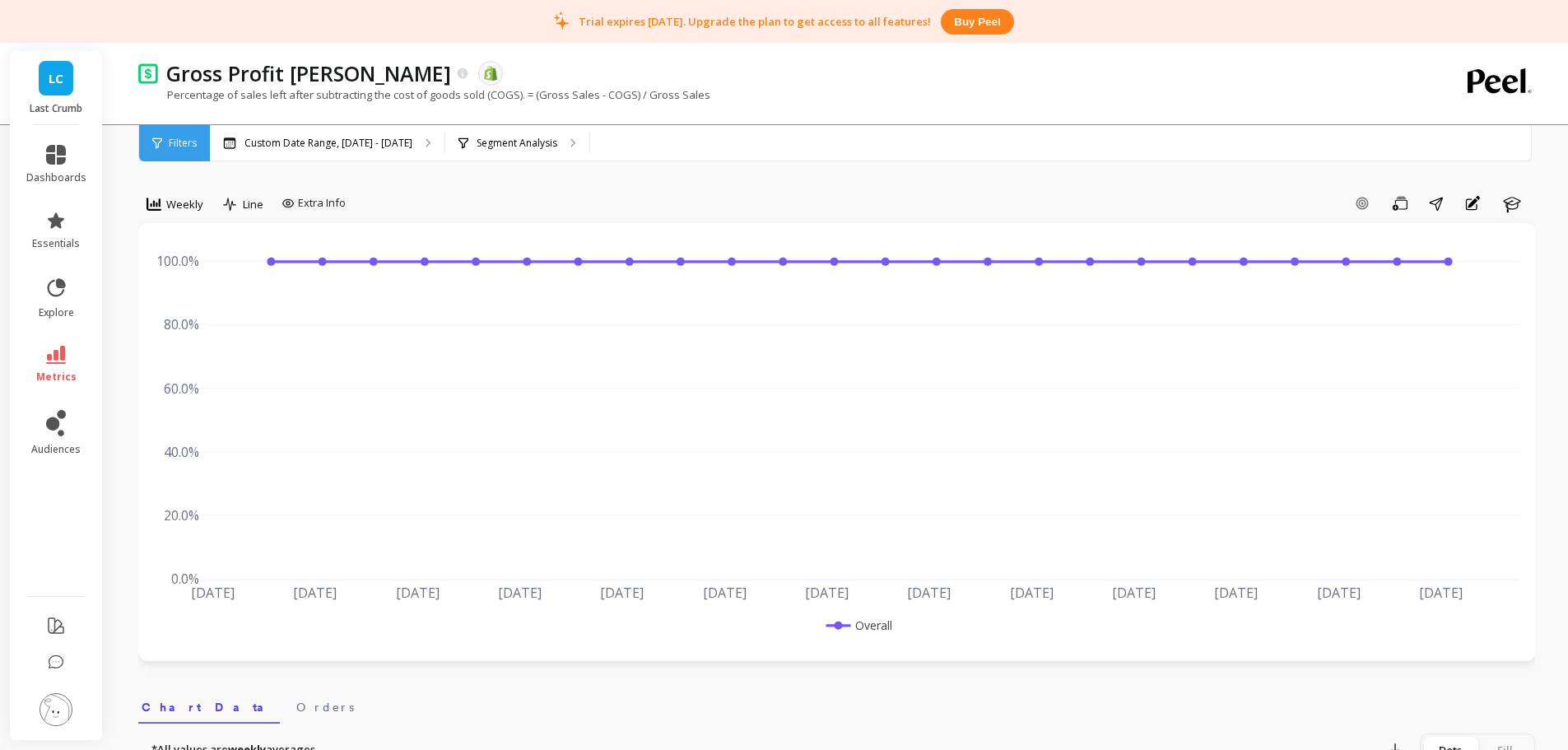
click at [235, 208] on icon at bounding box center [230, 205] width 15 height 14
click at [452, 193] on div "Add Goal Save Share Annotations Learn" at bounding box center [943, 203] width 1182 height 27
click at [166, 210] on div "Weekly" at bounding box center [175, 204] width 57 height 20
click at [455, 191] on div "Add Goal Save Share Annotations Learn" at bounding box center [943, 203] width 1182 height 27
click at [499, 155] on div "Segment Analysis" at bounding box center [517, 143] width 144 height 36
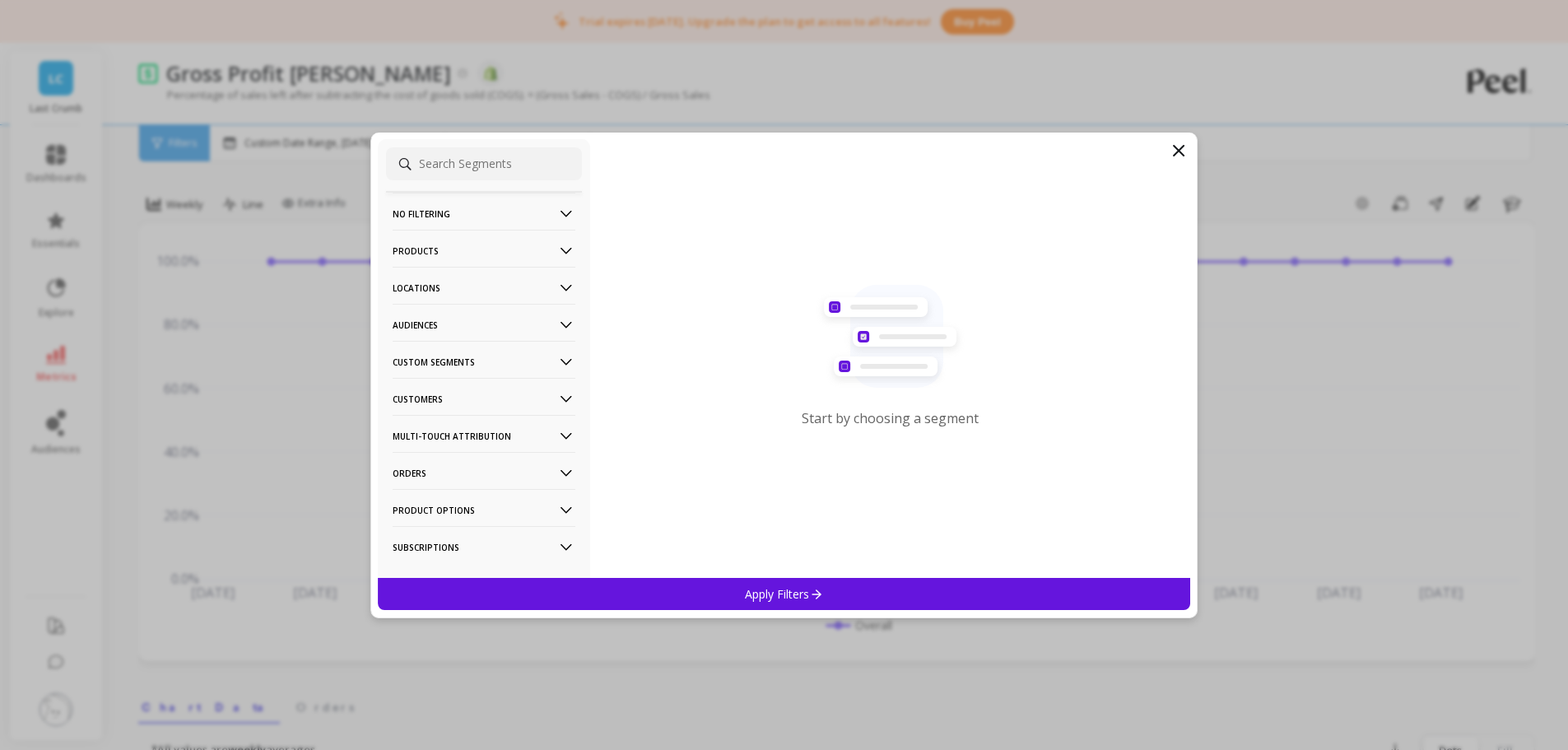
click at [1176, 150] on icon at bounding box center [1178, 150] width 20 height 20
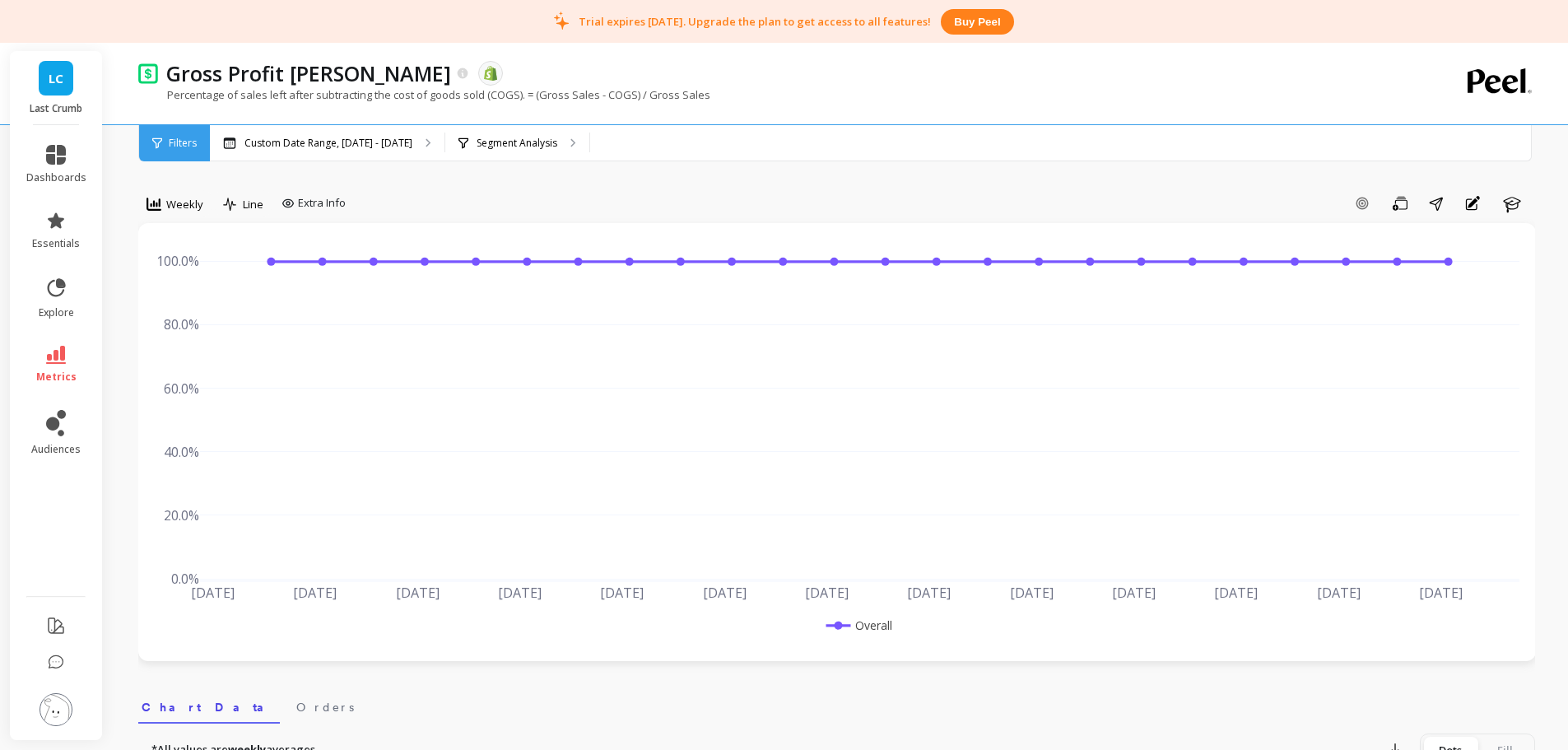
click at [941, 190] on div "Add Goal Save Share Annotations Learn" at bounding box center [943, 203] width 1182 height 27
click at [759, 191] on div "Add Goal Save Share Annotations Learn" at bounding box center [943, 203] width 1182 height 27
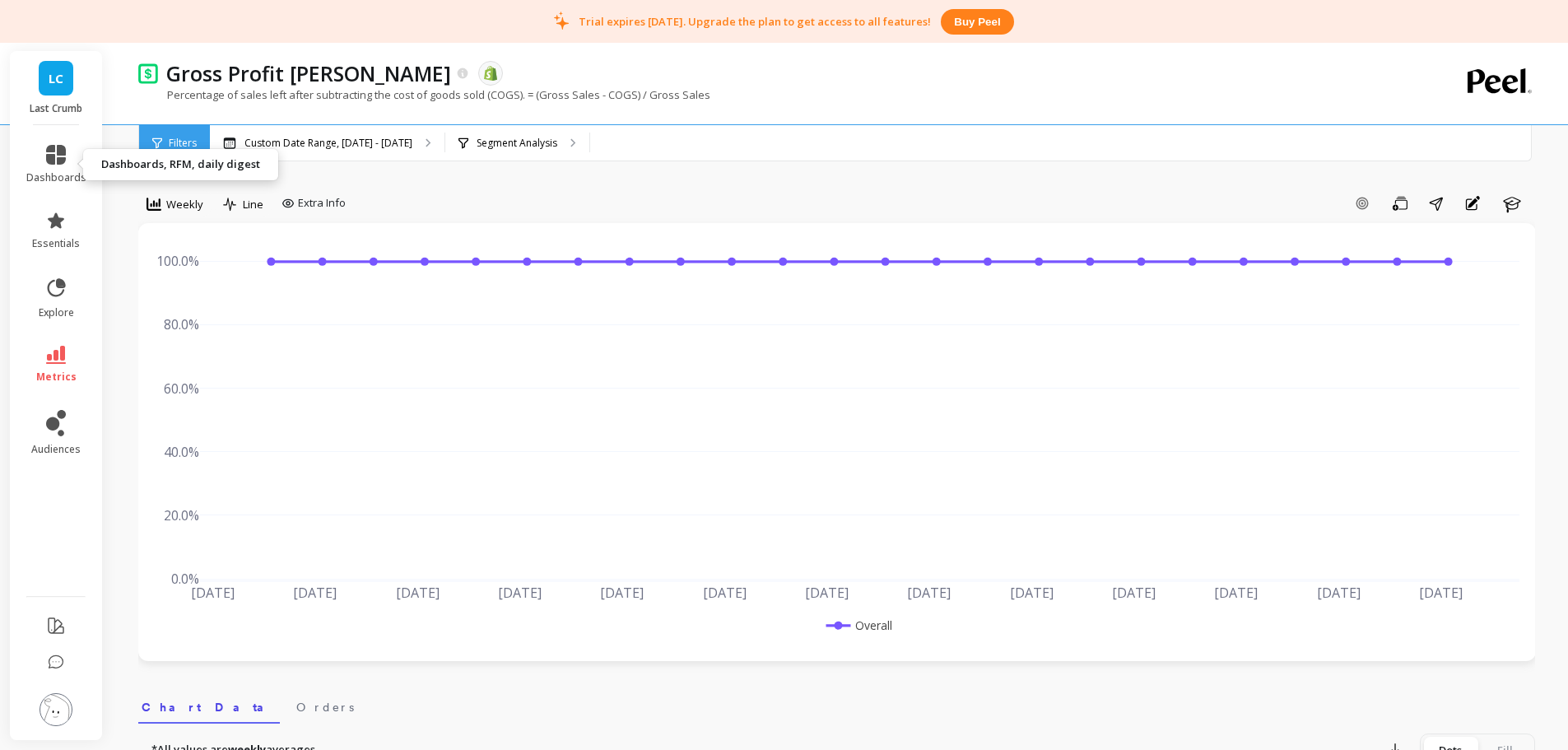
click at [62, 168] on link "dashboards" at bounding box center [57, 165] width 60 height 40
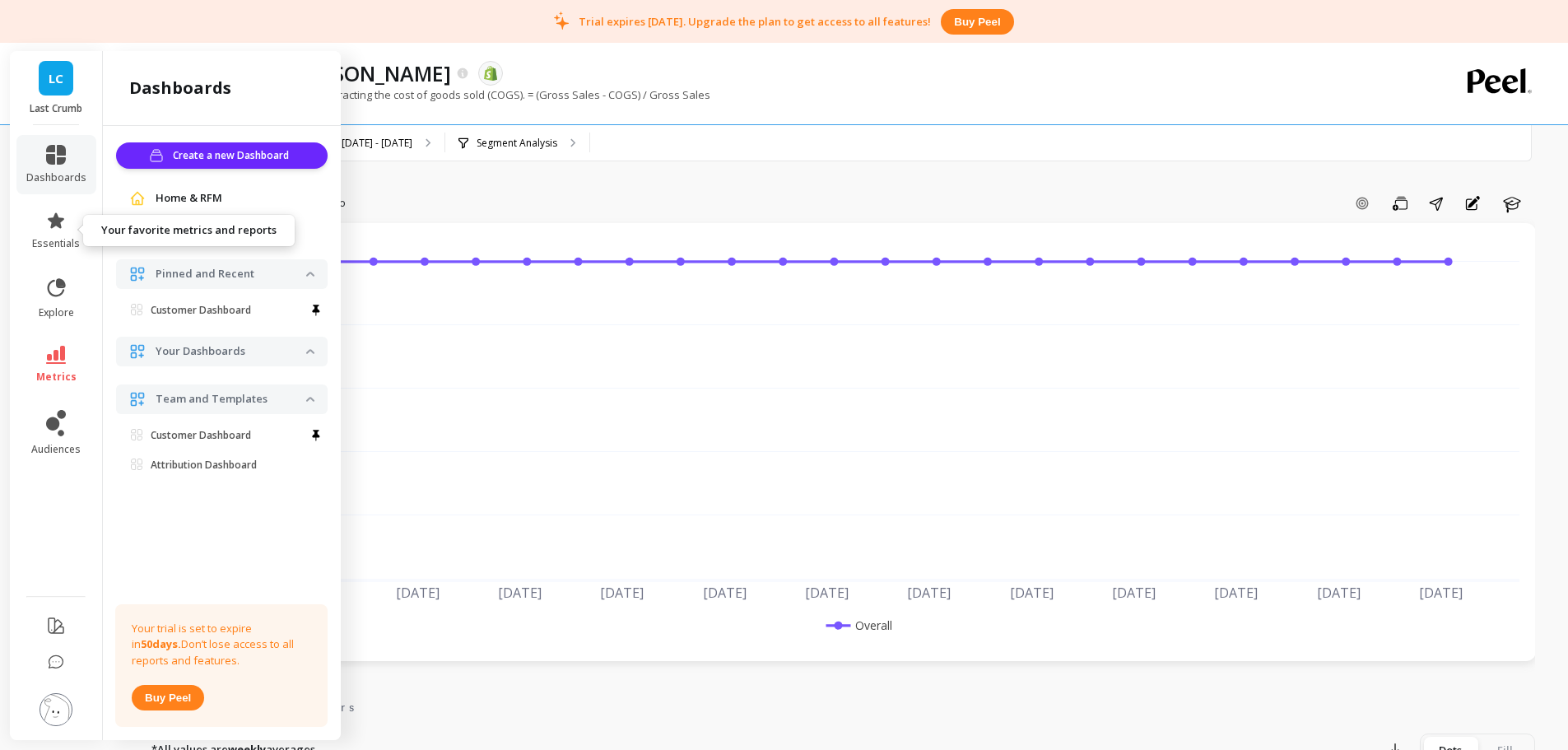
click at [72, 246] on span "essentials" at bounding box center [55, 243] width 47 height 13
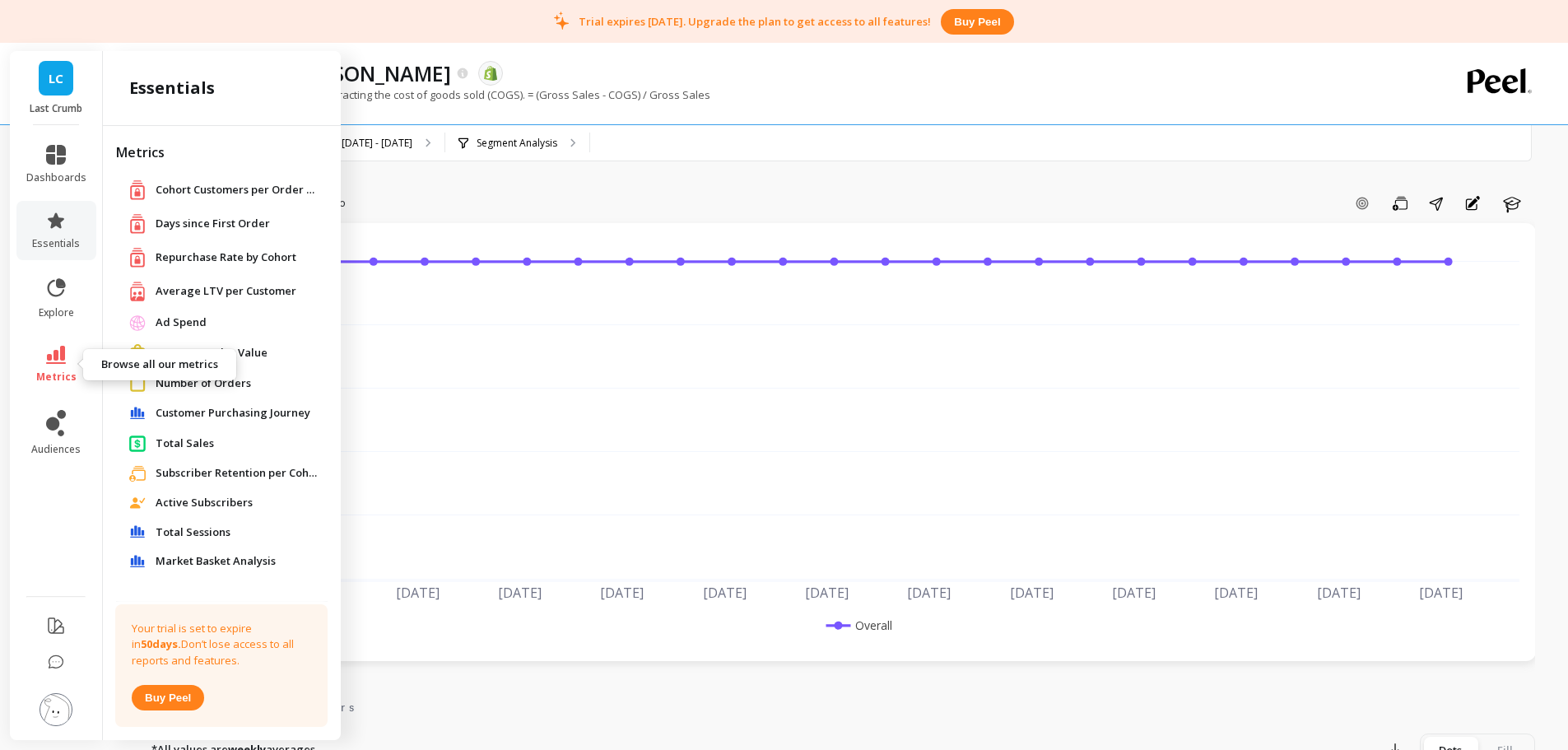
click at [54, 358] on icon at bounding box center [55, 355] width 20 height 18
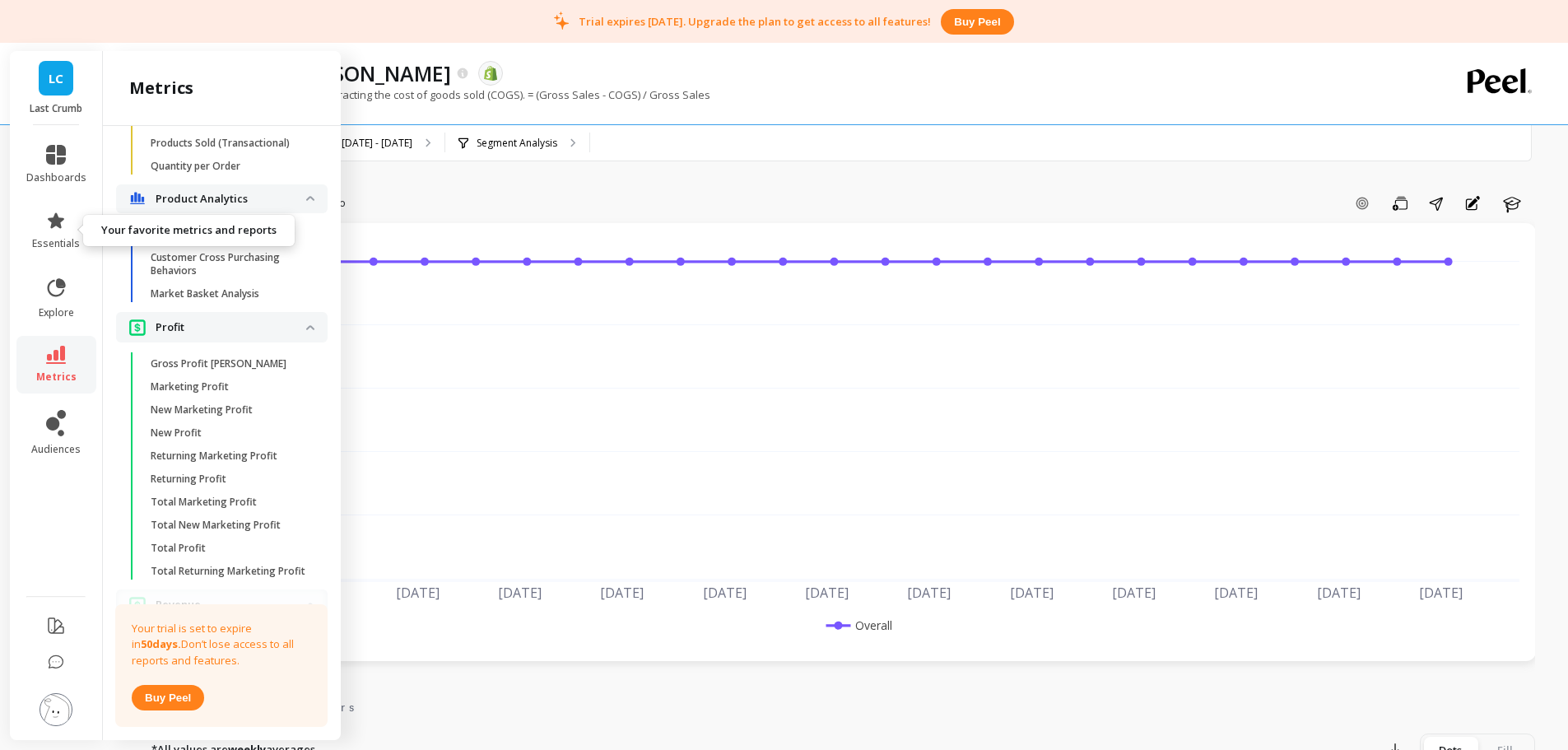
click at [60, 222] on icon at bounding box center [55, 220] width 16 height 16
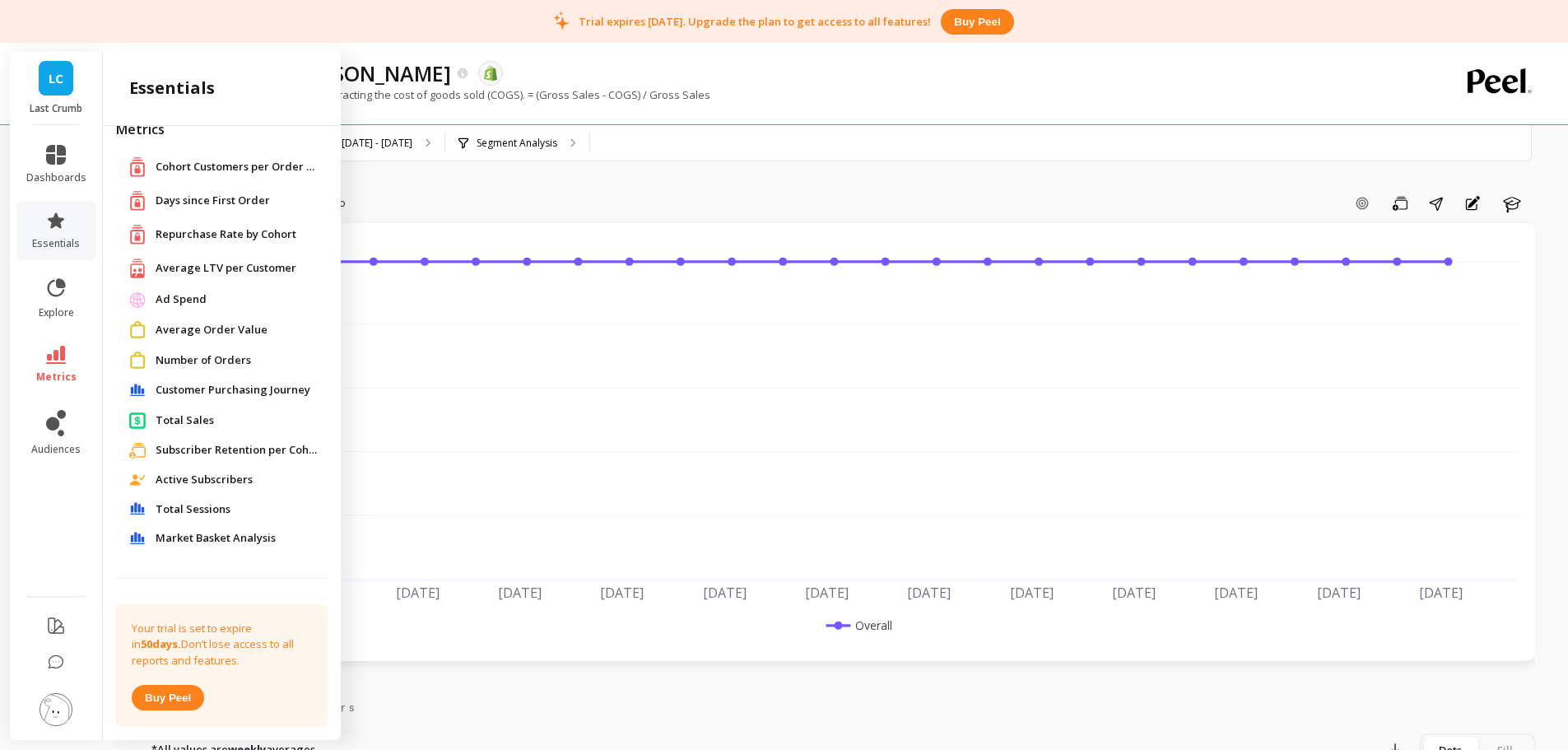
scroll to position [0, 0]
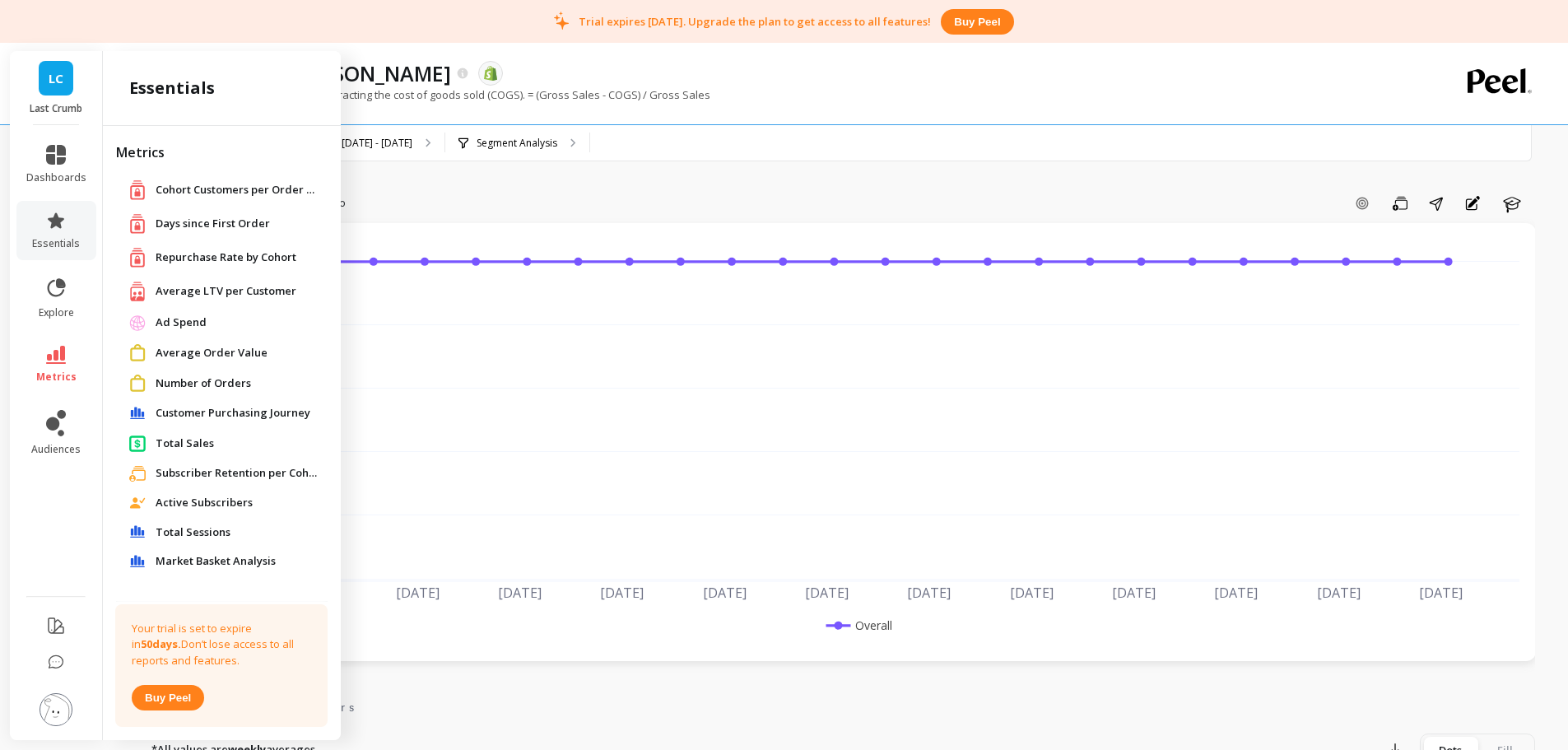
click at [890, 190] on div "Add Goal Save Share Annotations Learn" at bounding box center [943, 203] width 1182 height 27
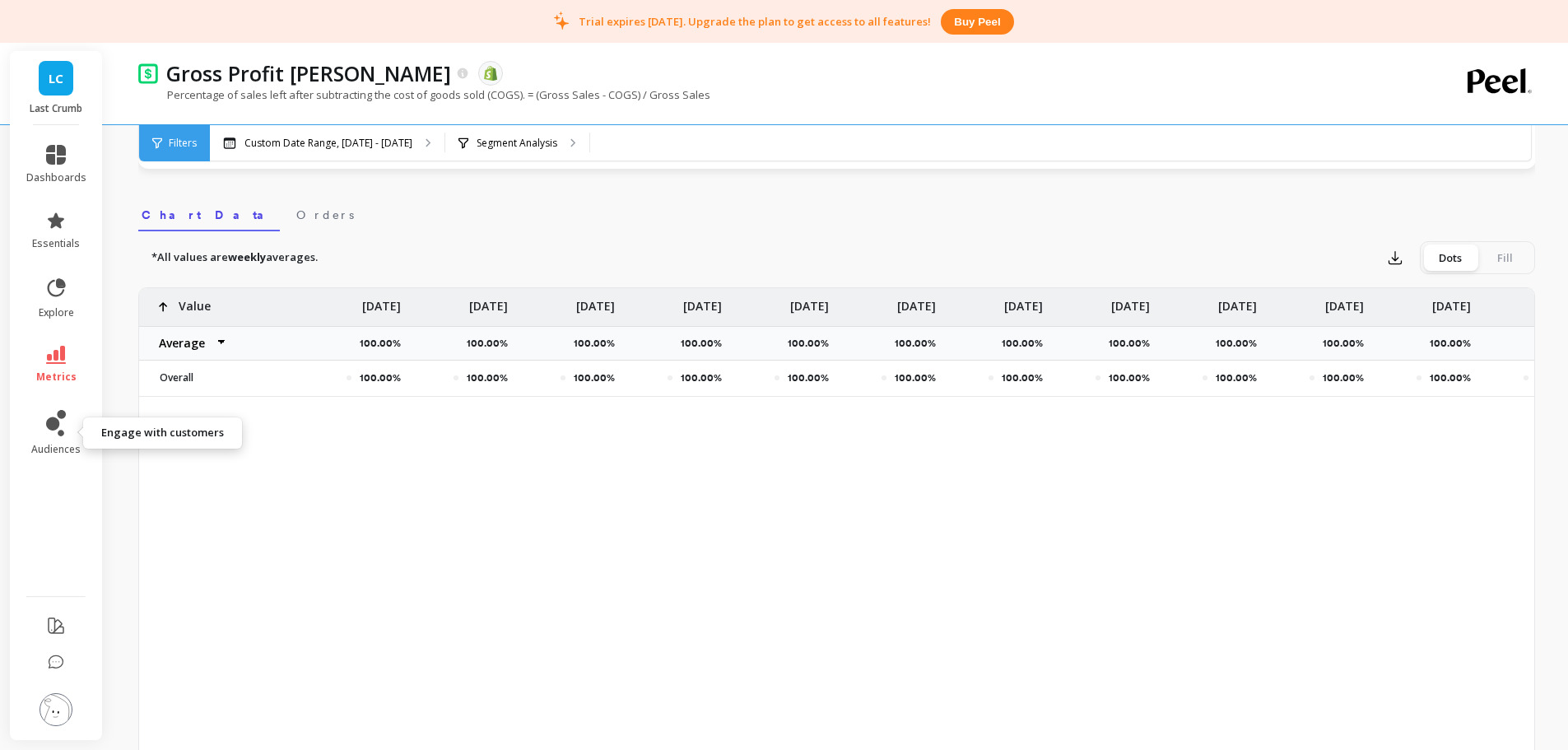
scroll to position [577, 0]
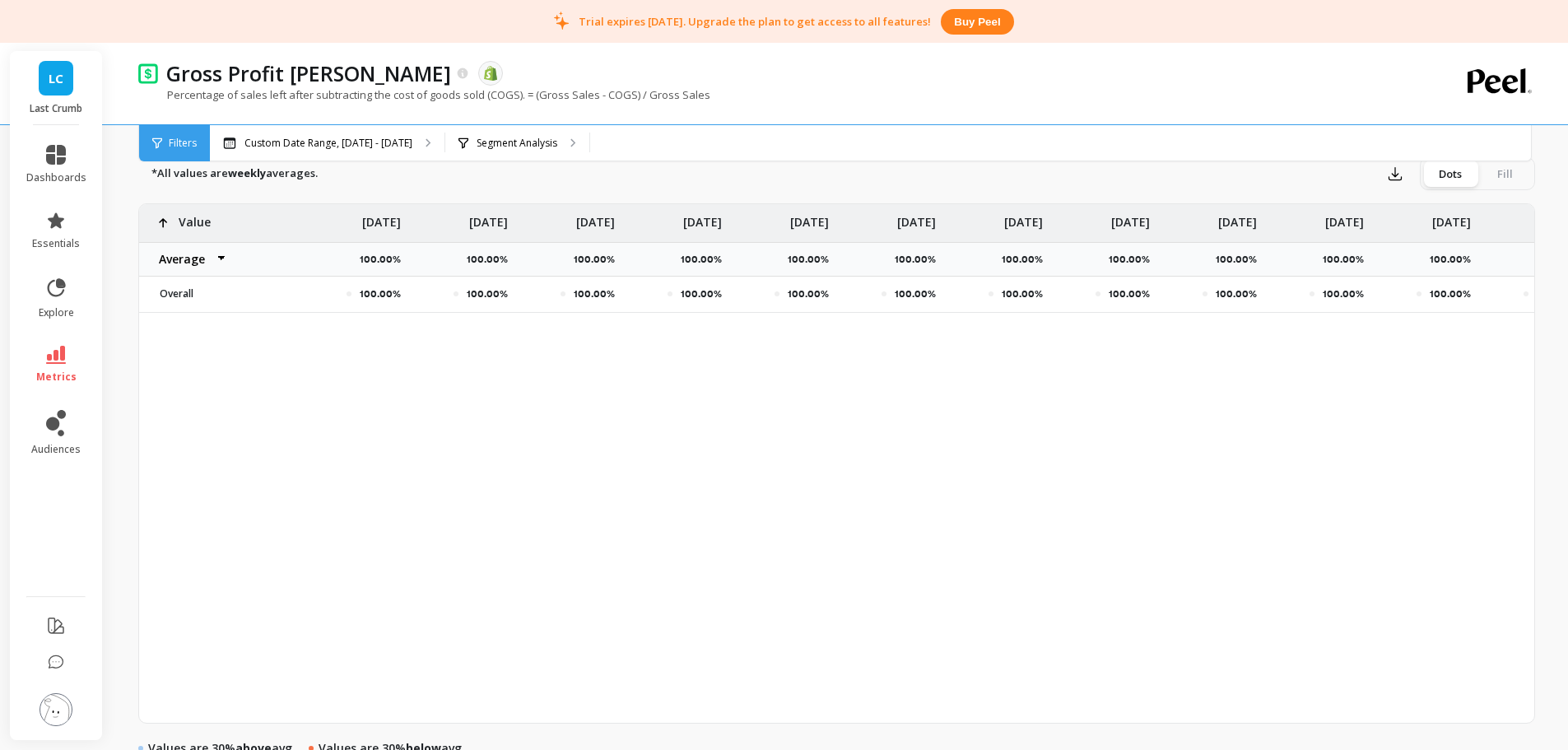
drag, startPoint x: 52, startPoint y: 715, endPoint x: 82, endPoint y: 691, distance: 38.4
click at [52, 715] on img at bounding box center [56, 710] width 33 height 33
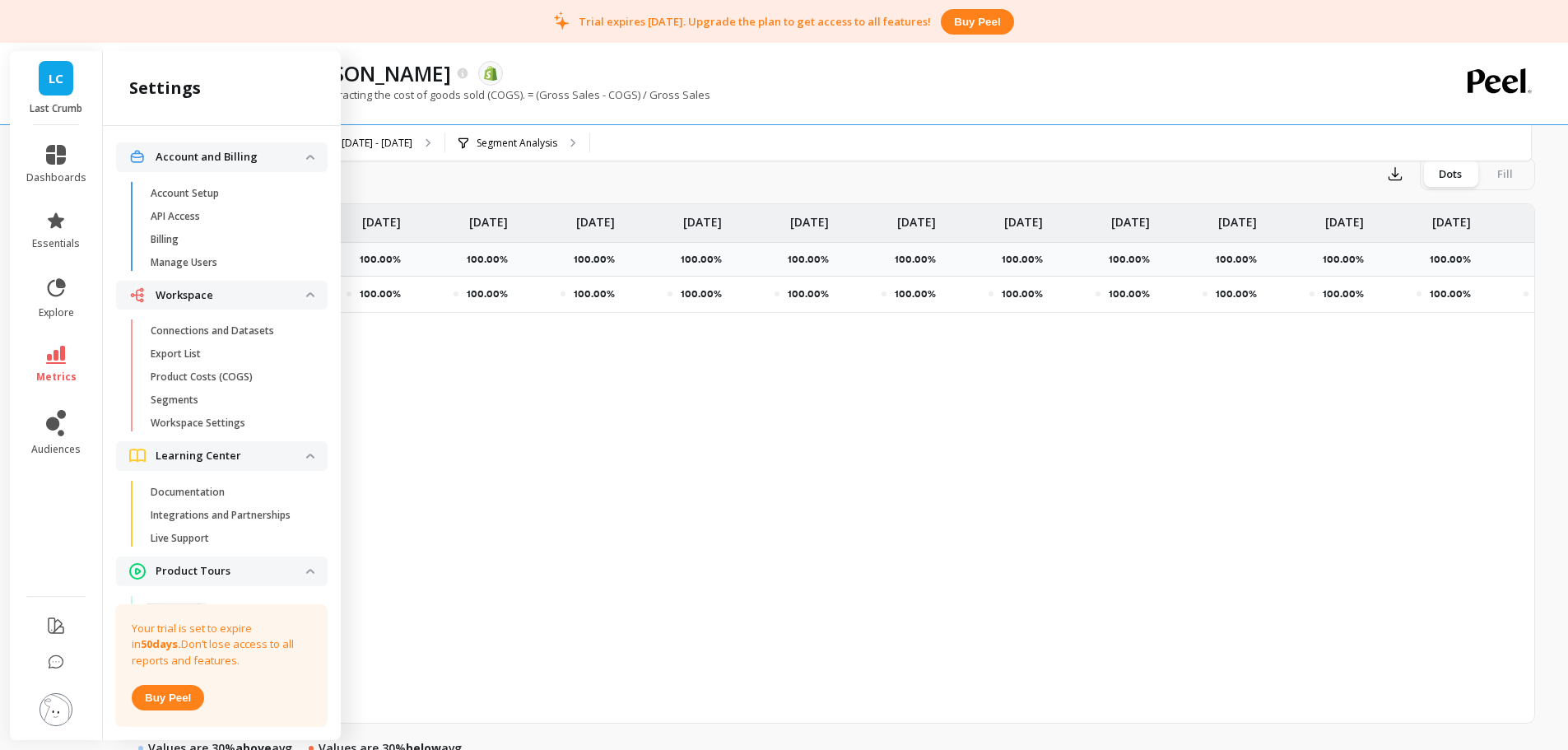
click at [223, 255] on link "Manage Users" at bounding box center [235, 262] width 185 height 23
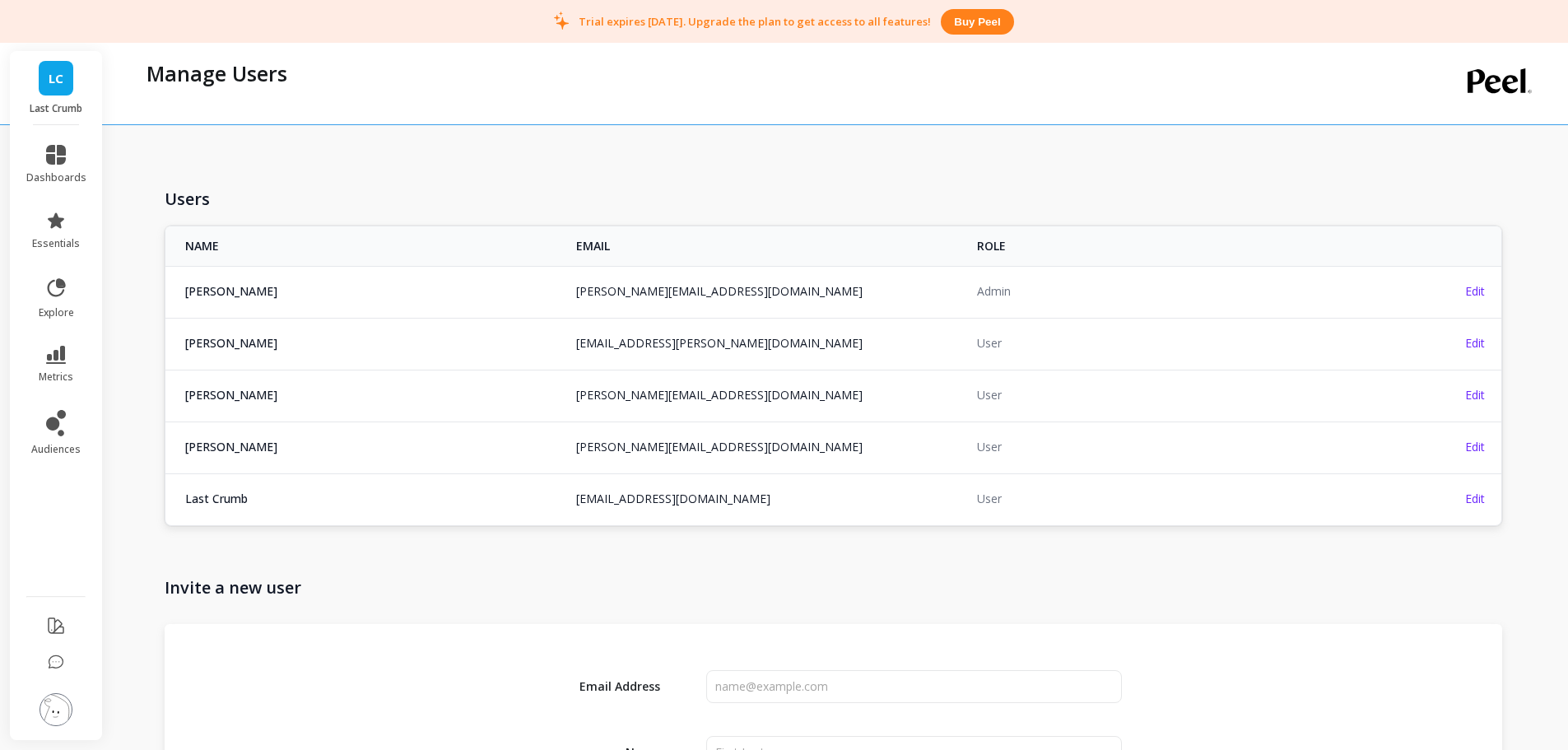
click at [43, 720] on img at bounding box center [56, 710] width 33 height 33
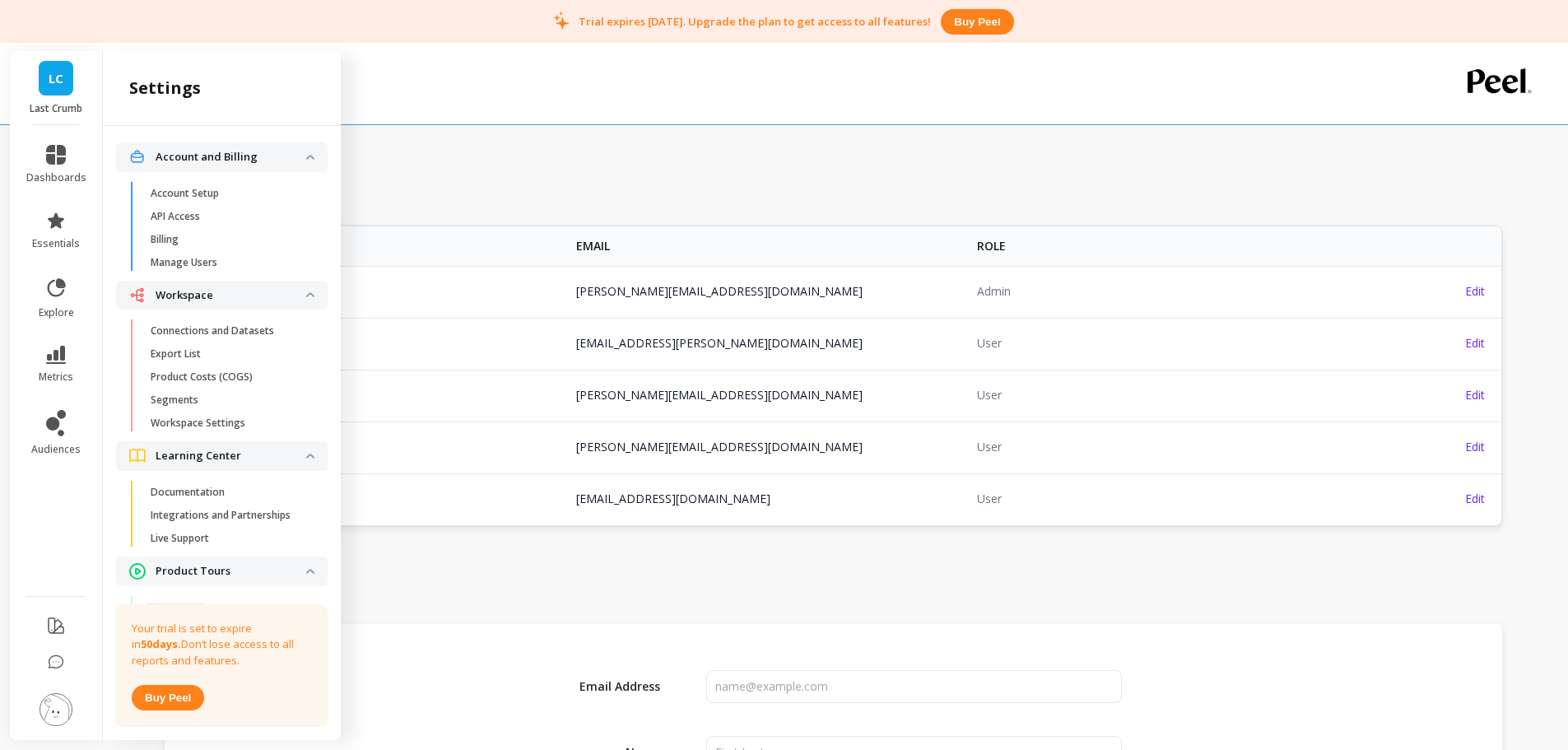
click at [225, 424] on p "Workspace Settings" at bounding box center [198, 423] width 95 height 13
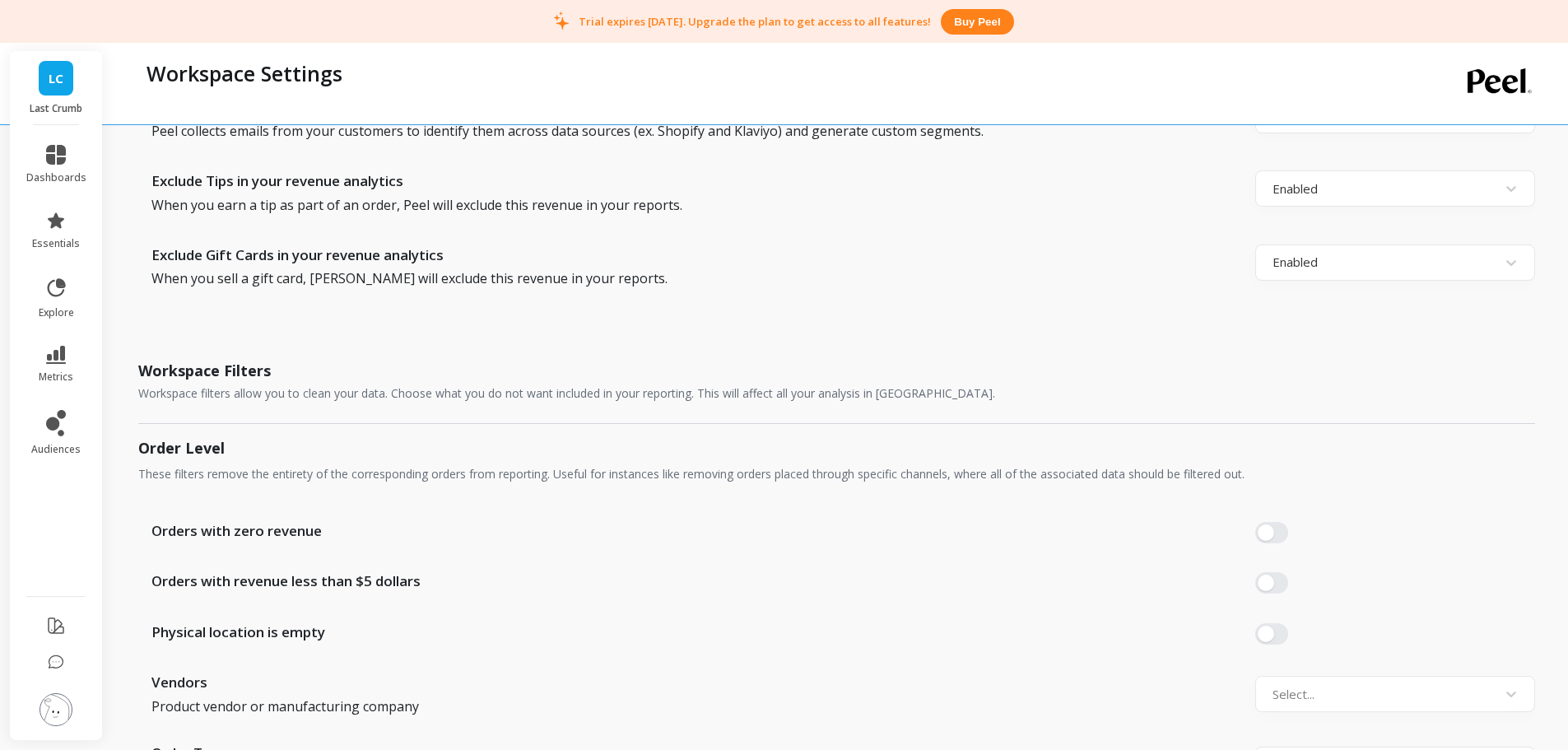
scroll to position [988, 0]
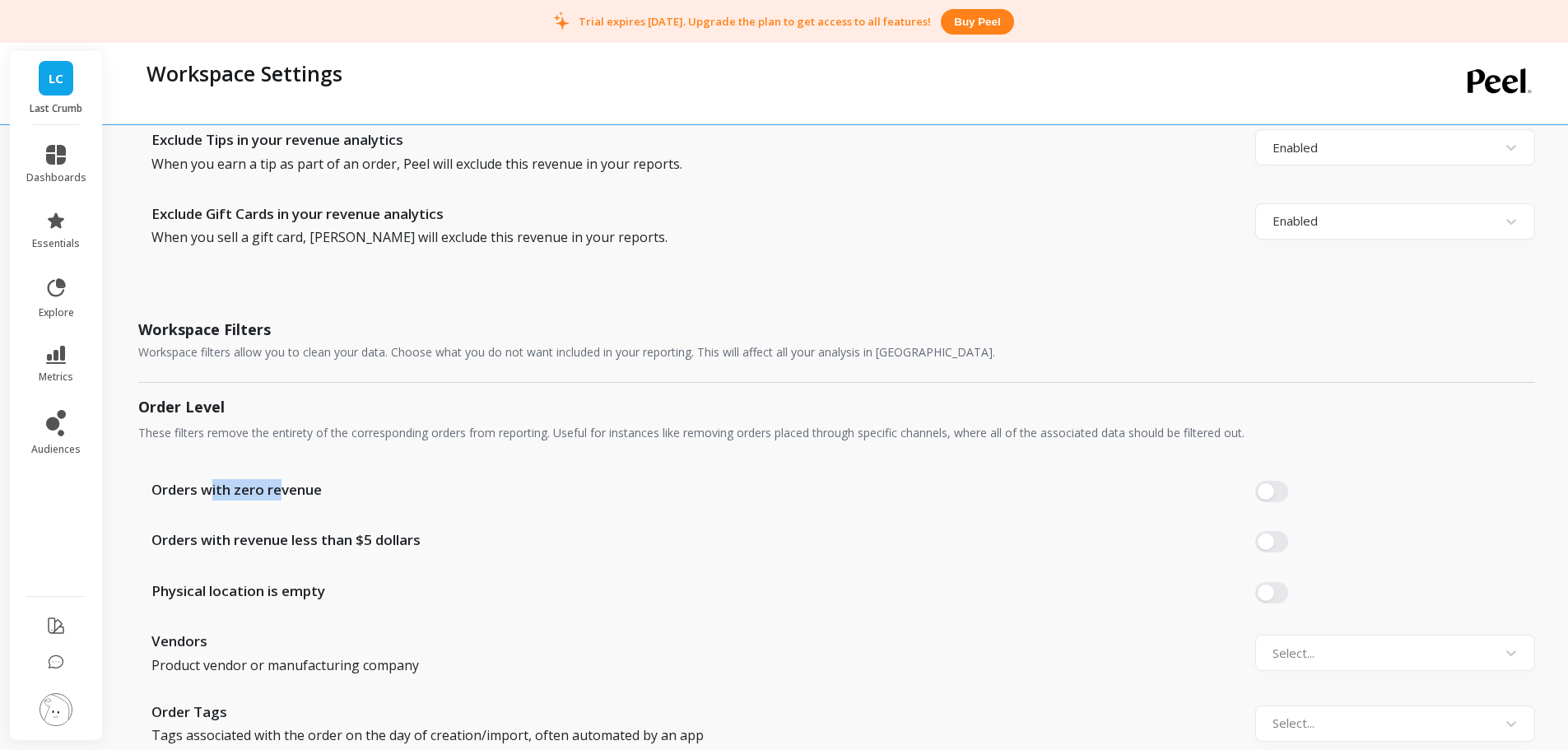
drag, startPoint x: 213, startPoint y: 490, endPoint x: 285, endPoint y: 490, distance: 72.0
click at [285, 490] on span "Orders with zero revenue" at bounding box center [237, 489] width 171 height 22
click at [48, 154] on icon at bounding box center [55, 154] width 20 height 20
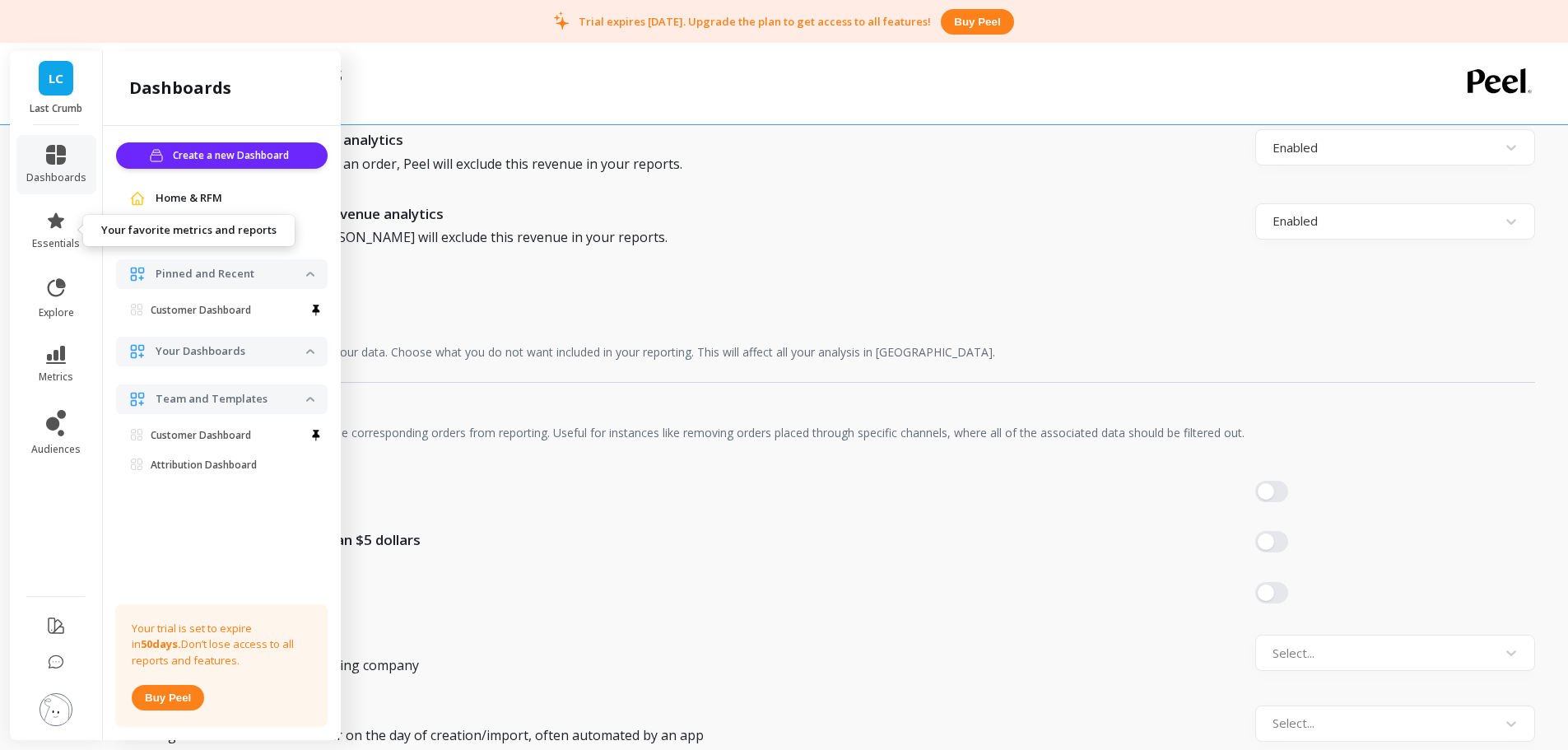
click at [60, 230] on link "essentials" at bounding box center [57, 230] width 60 height 40
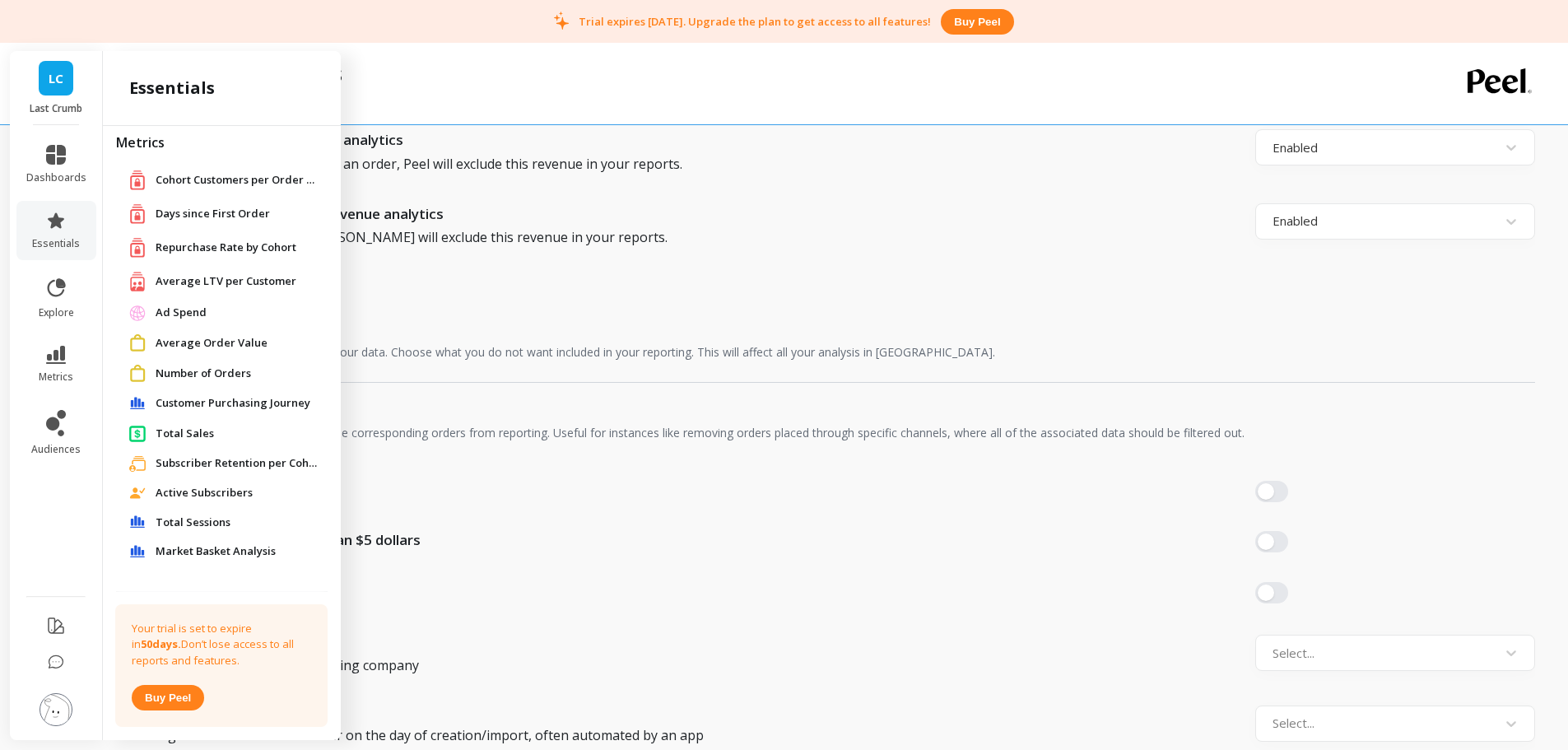
scroll to position [0, 0]
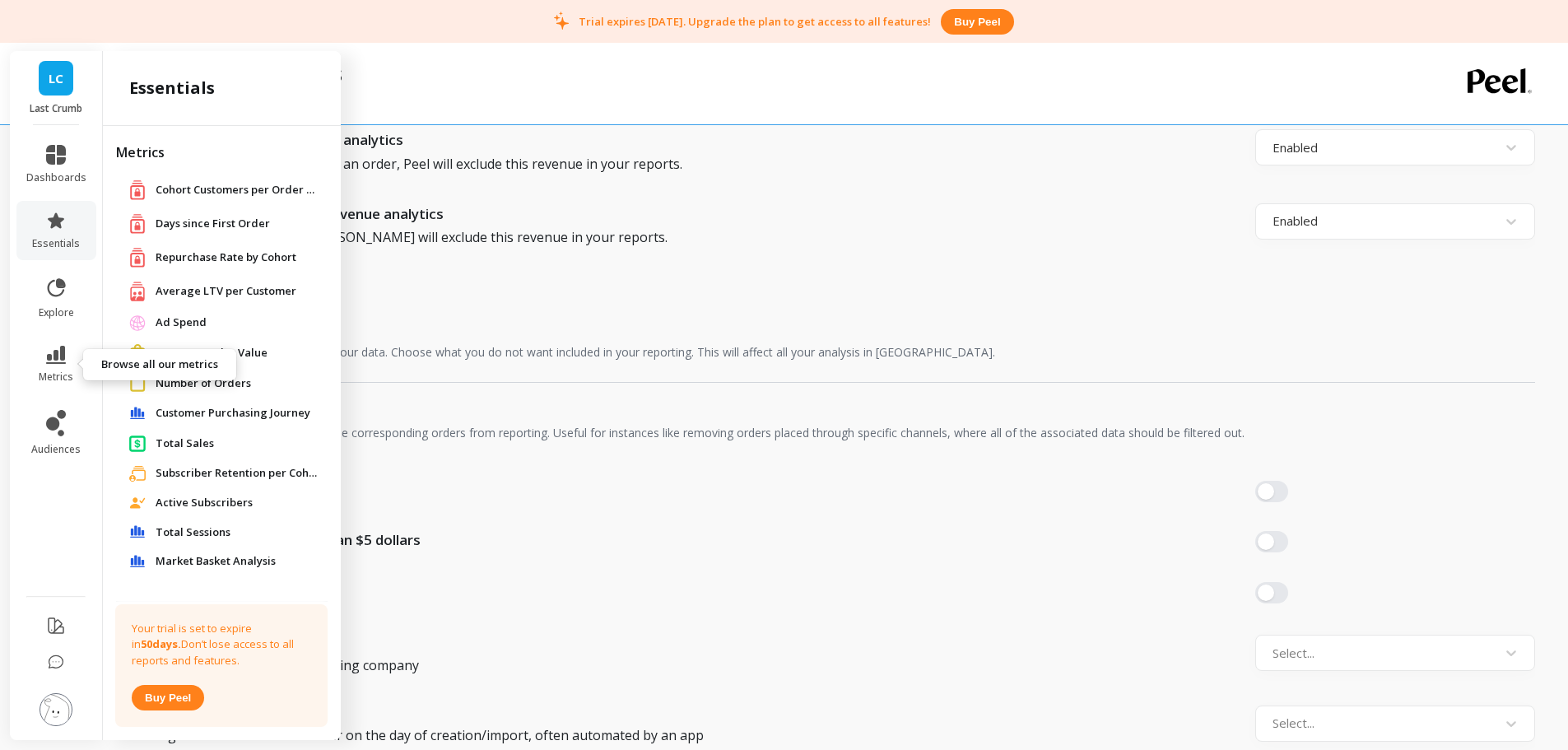
click at [59, 349] on icon at bounding box center [55, 355] width 20 height 18
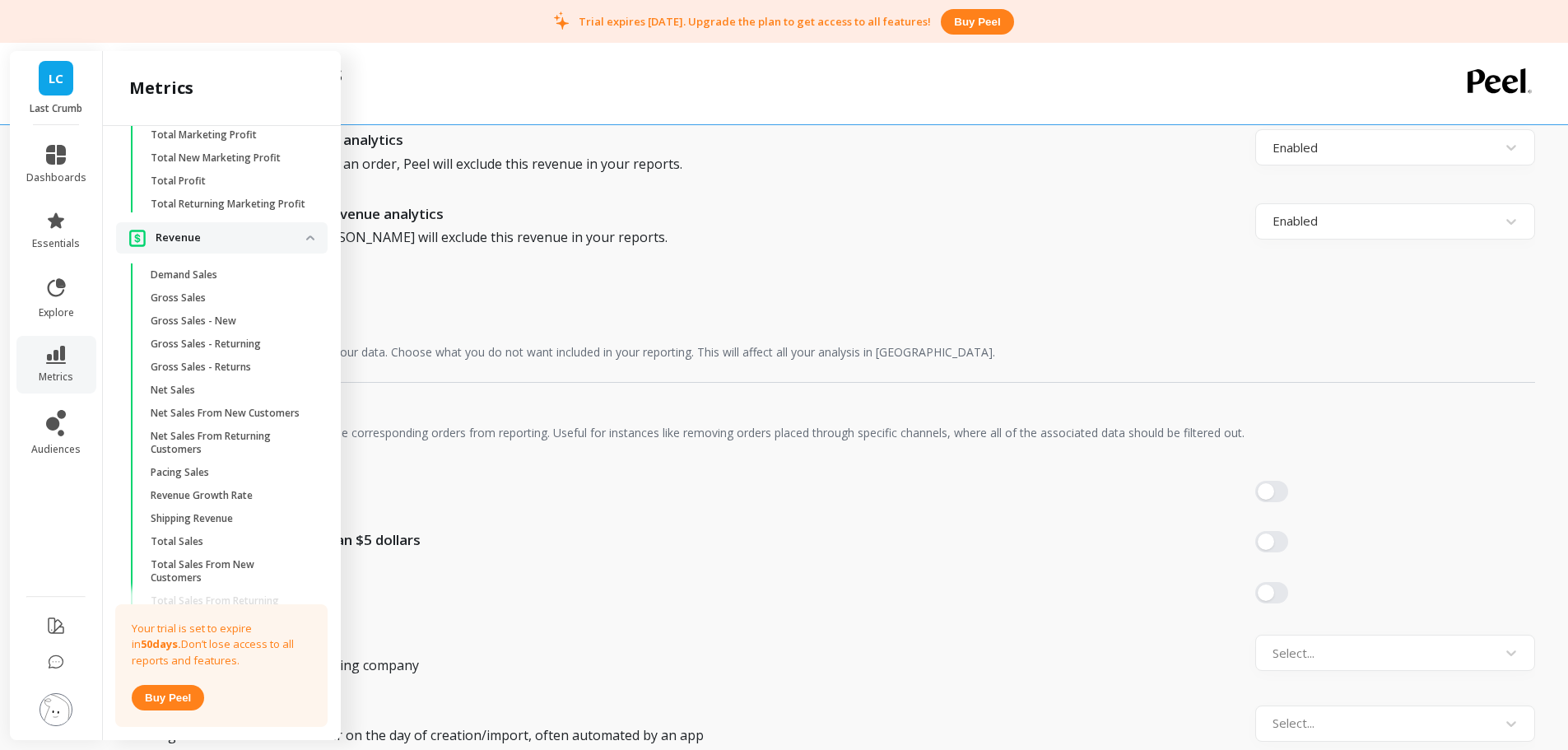
scroll to position [3560, 0]
click at [655, 93] on div "Workspace Settings" at bounding box center [768, 84] width 1262 height 81
